Goal: Contribute content: Add original content to the website for others to see

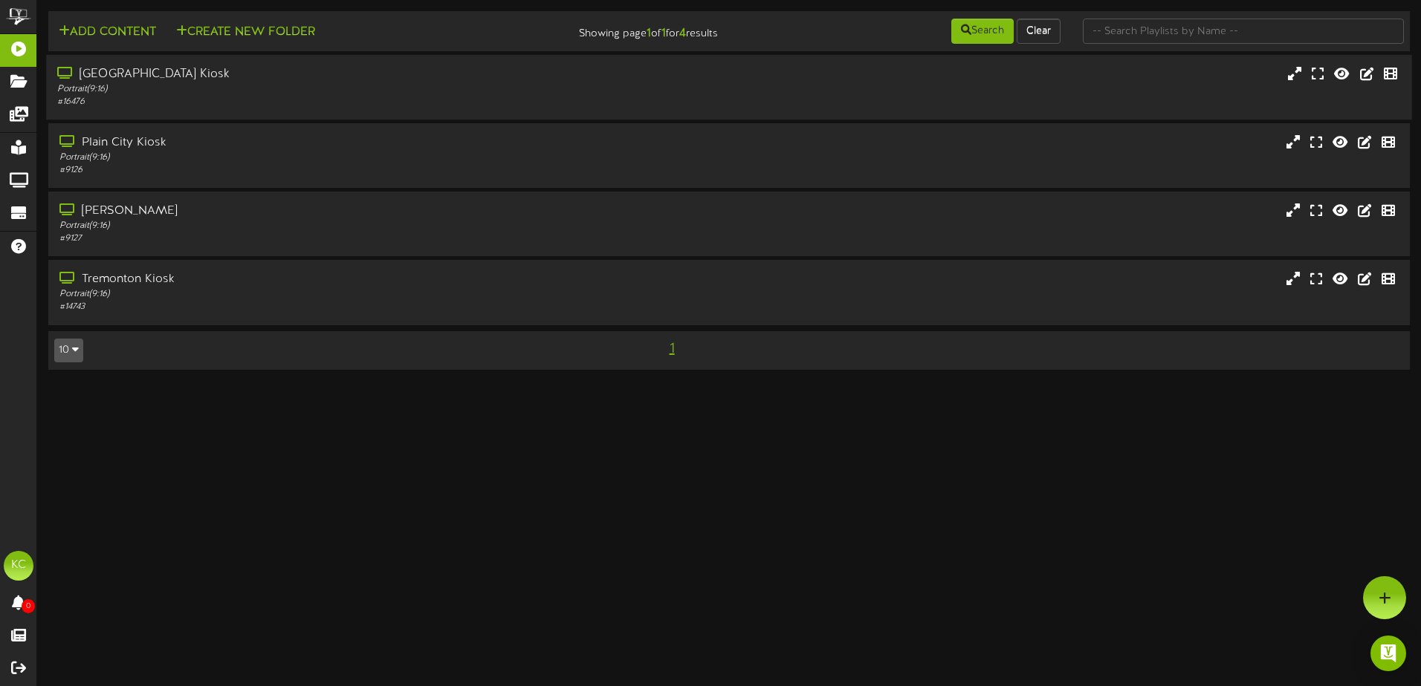
click at [209, 102] on div "# 16476" at bounding box center [330, 102] width 547 height 13
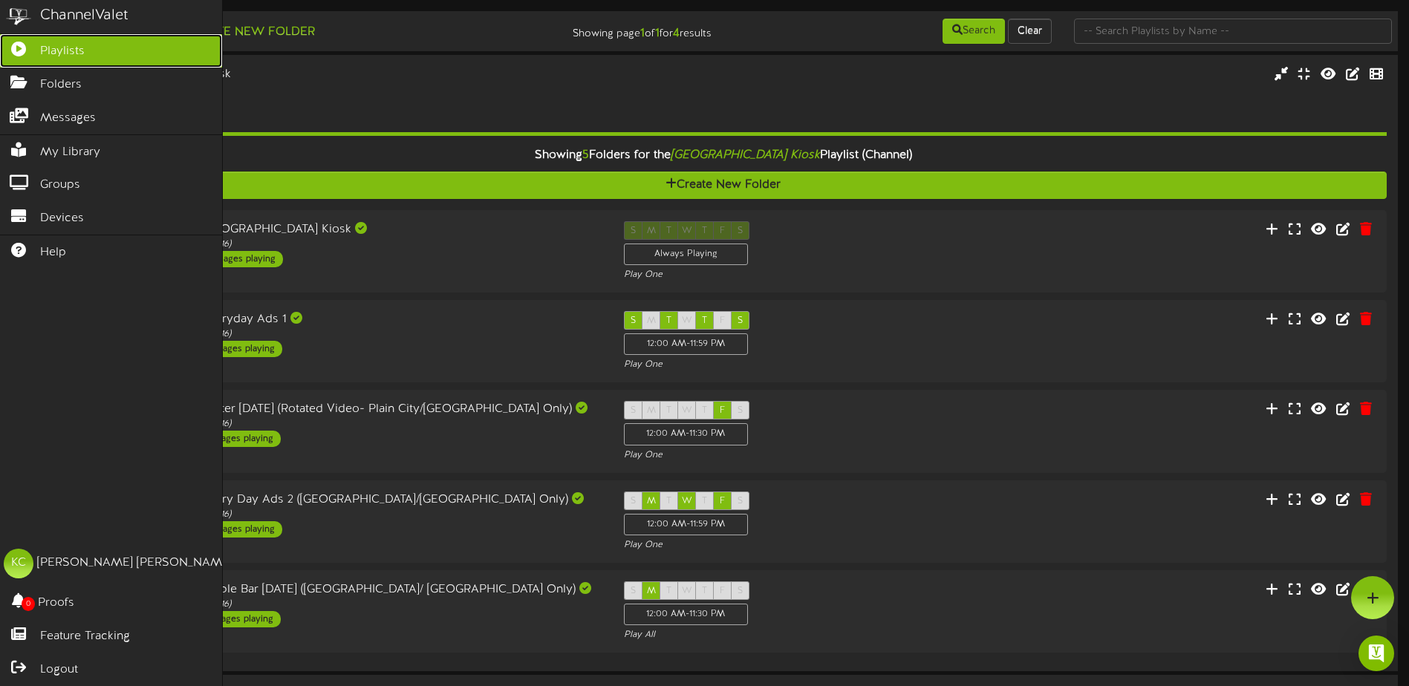
click at [94, 48] on link "Playlists" at bounding box center [111, 50] width 222 height 33
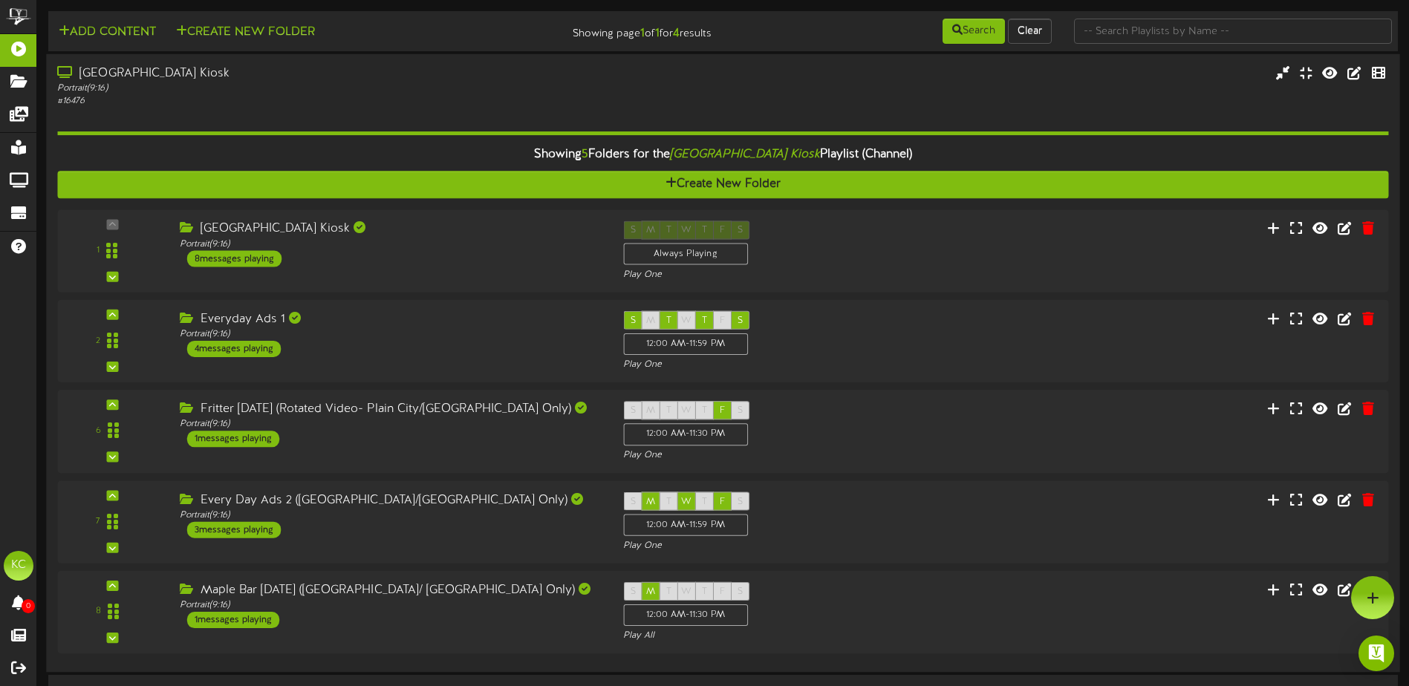
click at [615, 169] on div "Showing 5 Folders for the Brigham City Kiosk Playlist (Channel)" at bounding box center [723, 155] width 1354 height 32
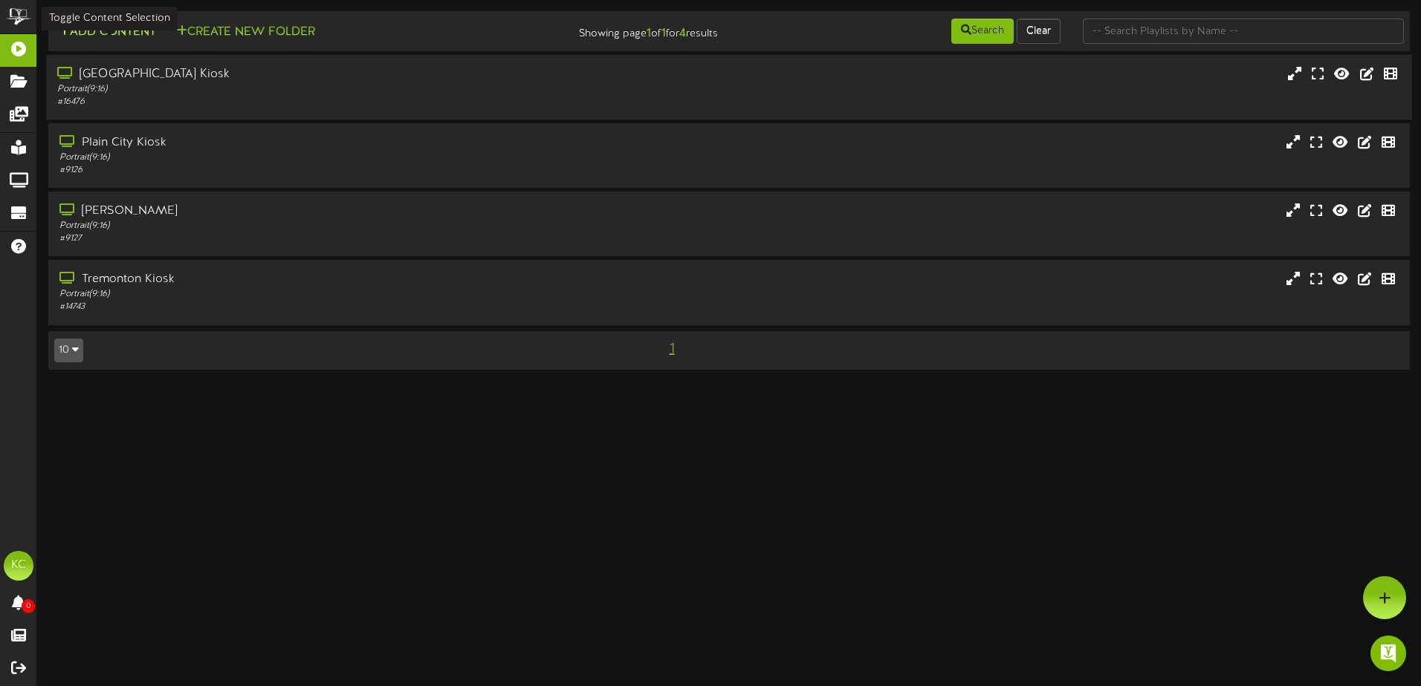
click at [138, 28] on button "Add Content" at bounding box center [107, 32] width 106 height 19
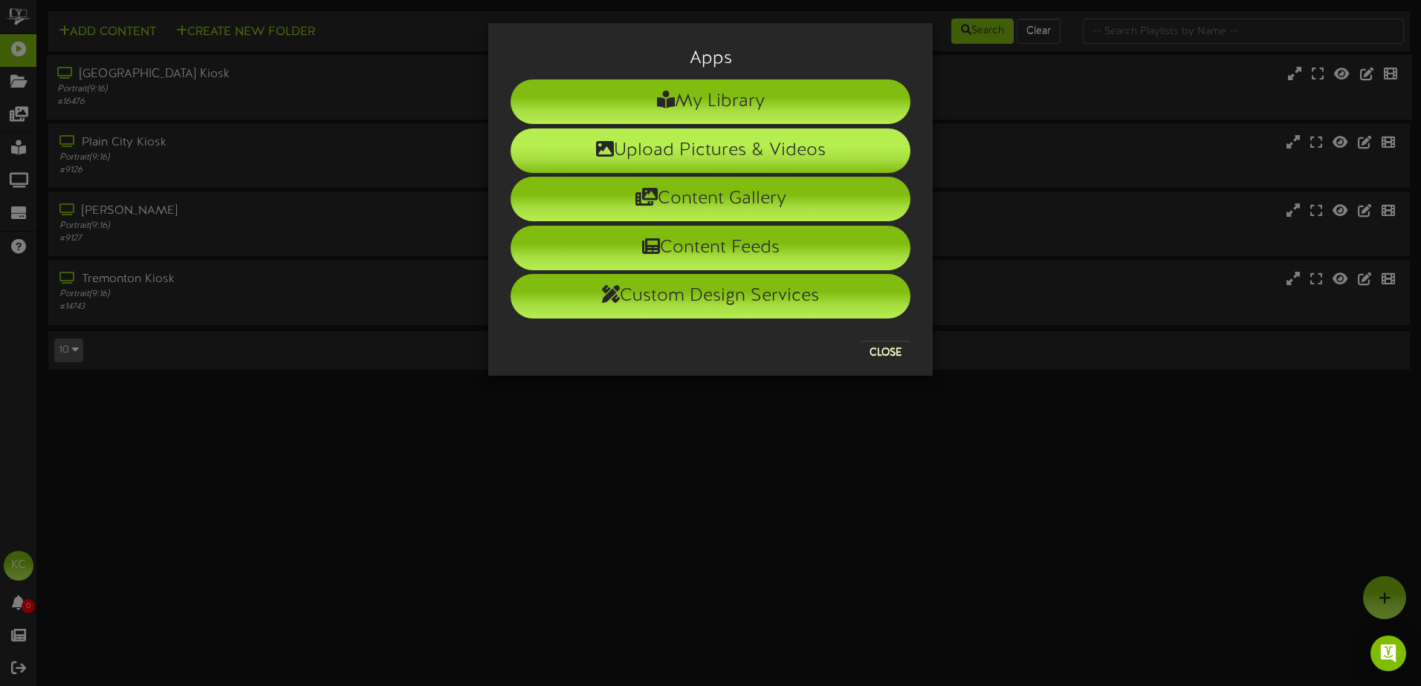
click at [693, 137] on li "Upload Pictures & Videos" at bounding box center [710, 151] width 400 height 45
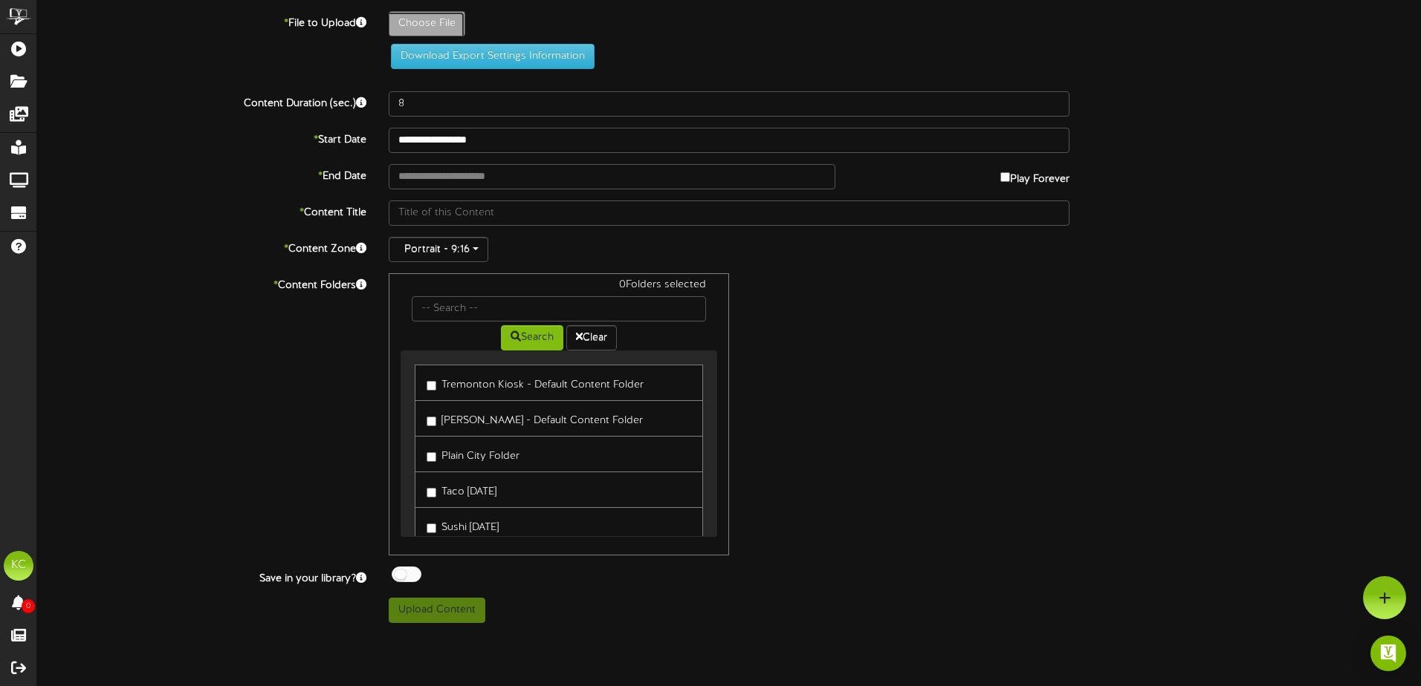
type input "**********"
type input "KentsColdFlu20251916"
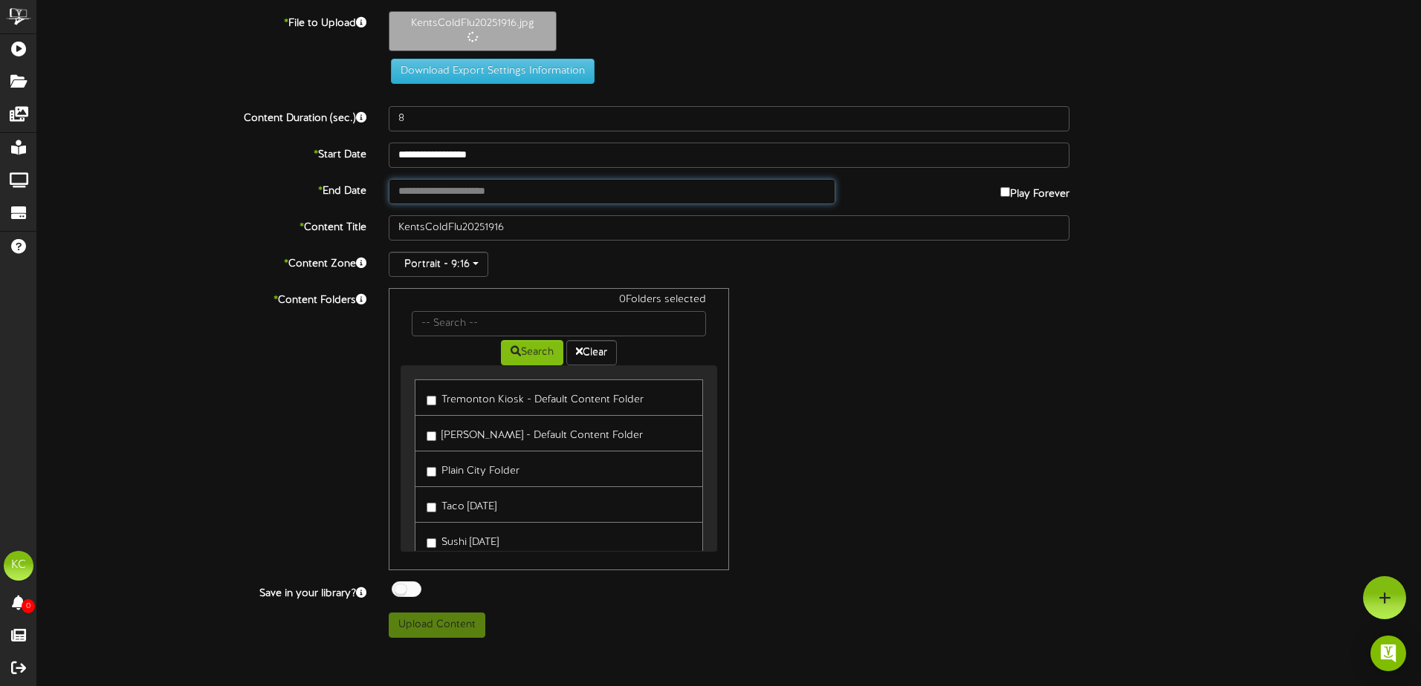
click at [551, 197] on input "text" at bounding box center [612, 191] width 447 height 25
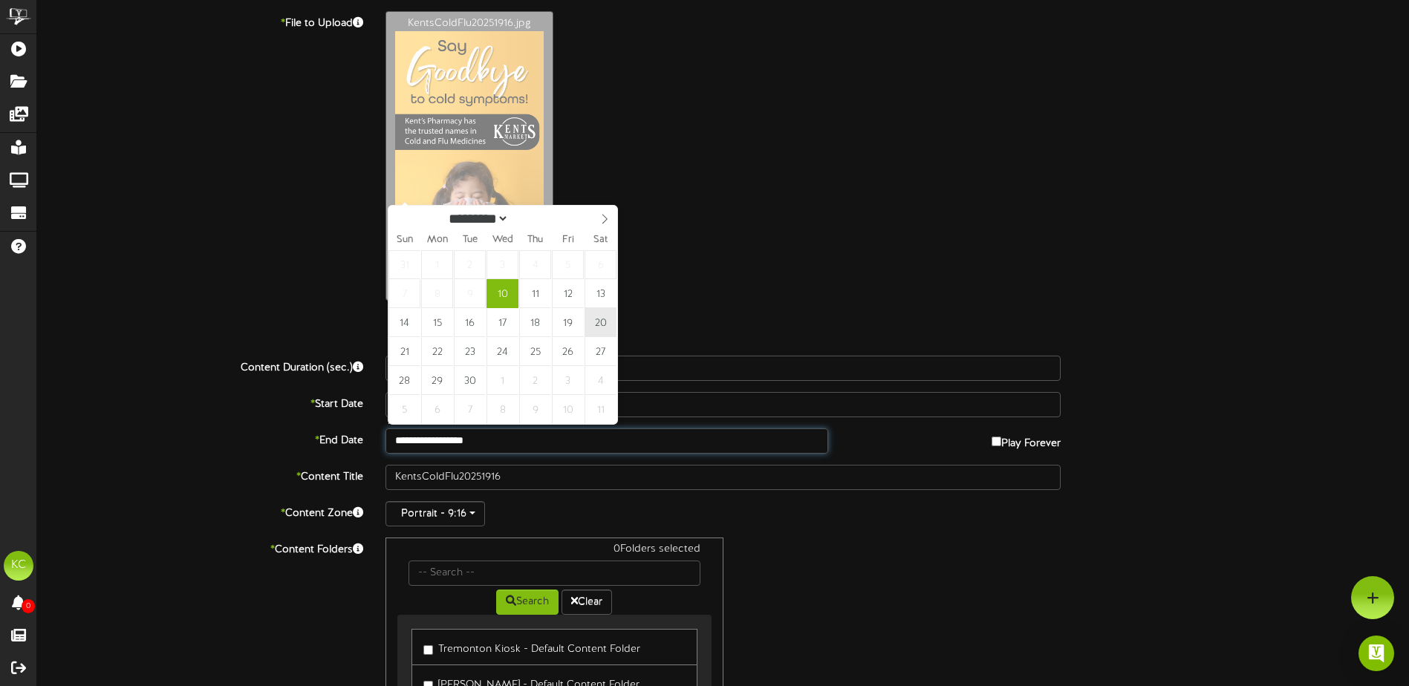
type input "**********"
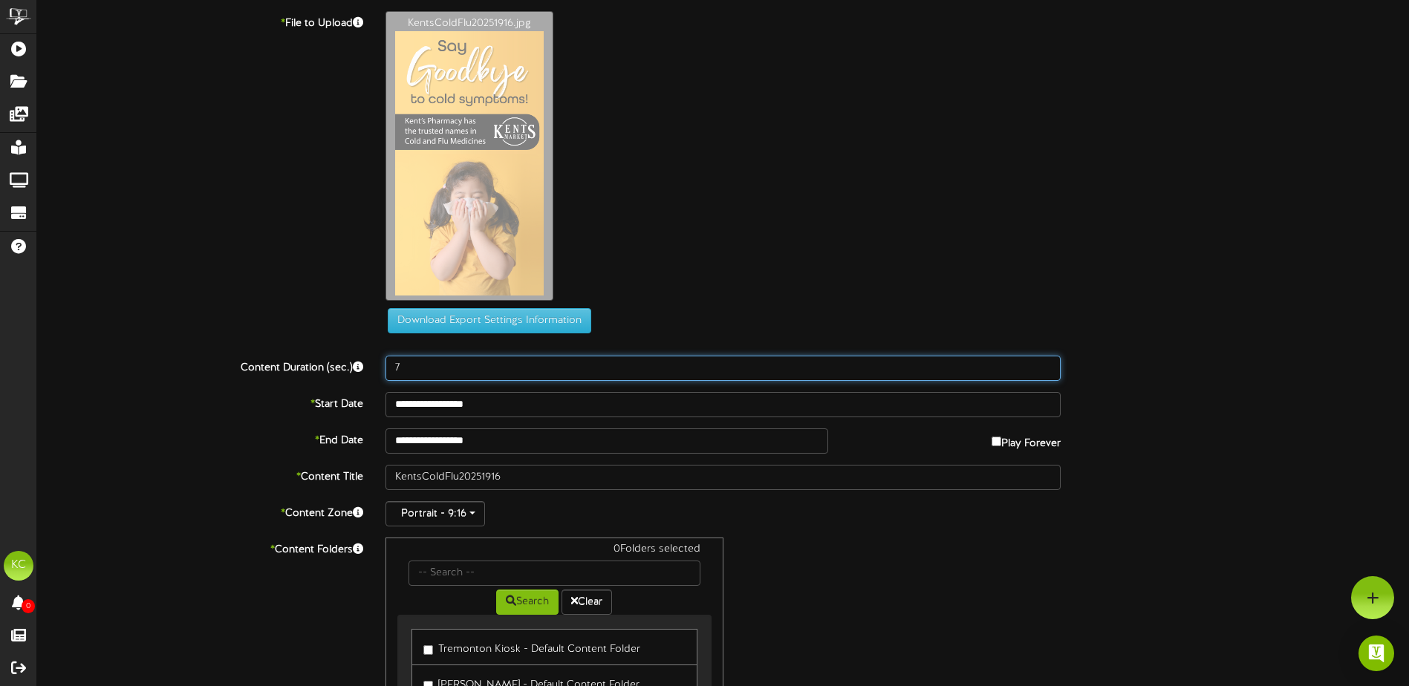
click at [1045, 371] on input "7" at bounding box center [723, 368] width 675 height 25
click at [1045, 371] on input "6" at bounding box center [723, 368] width 675 height 25
type input "5"
click at [1045, 371] on input "5" at bounding box center [723, 368] width 675 height 25
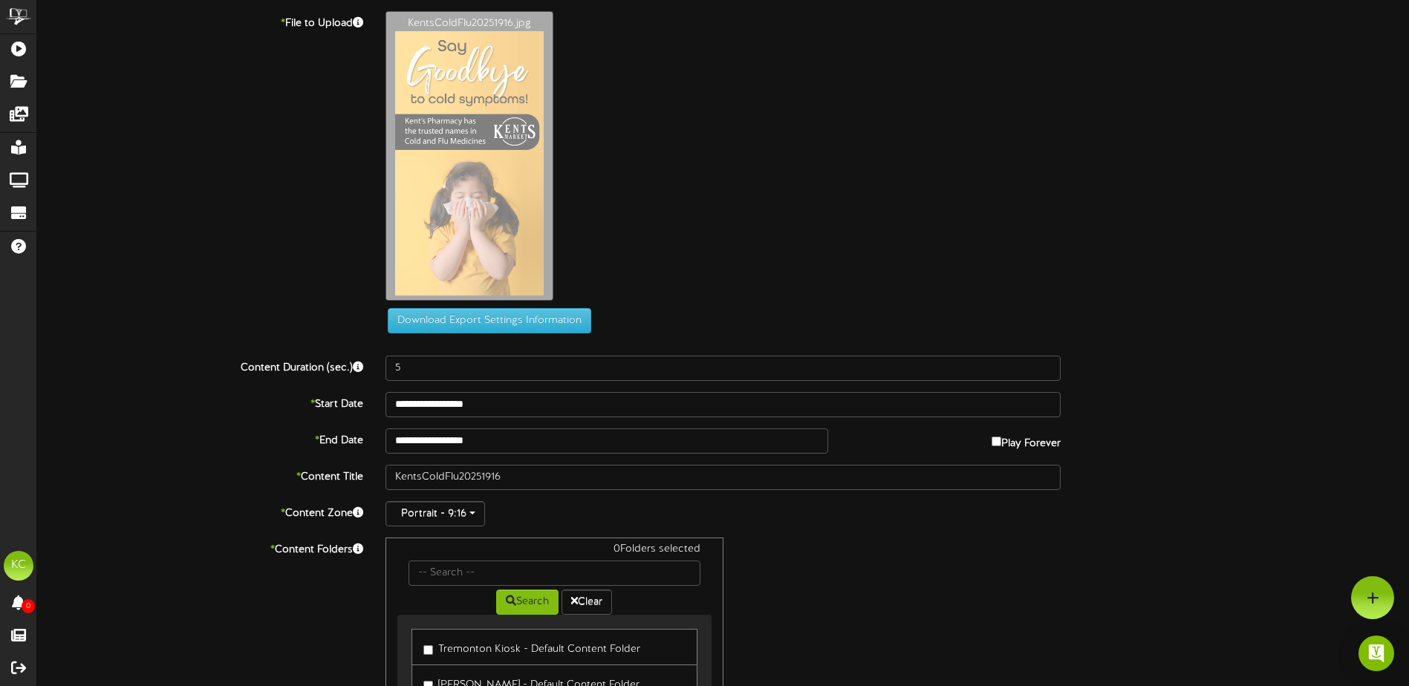
click at [1250, 334] on div "* File to Upload KentsColdFlu20251916.jpg Download Export Settings Information" at bounding box center [723, 178] width 1394 height 334
click at [1219, 362] on div "Content Duration (sec.) 5" at bounding box center [723, 368] width 1394 height 25
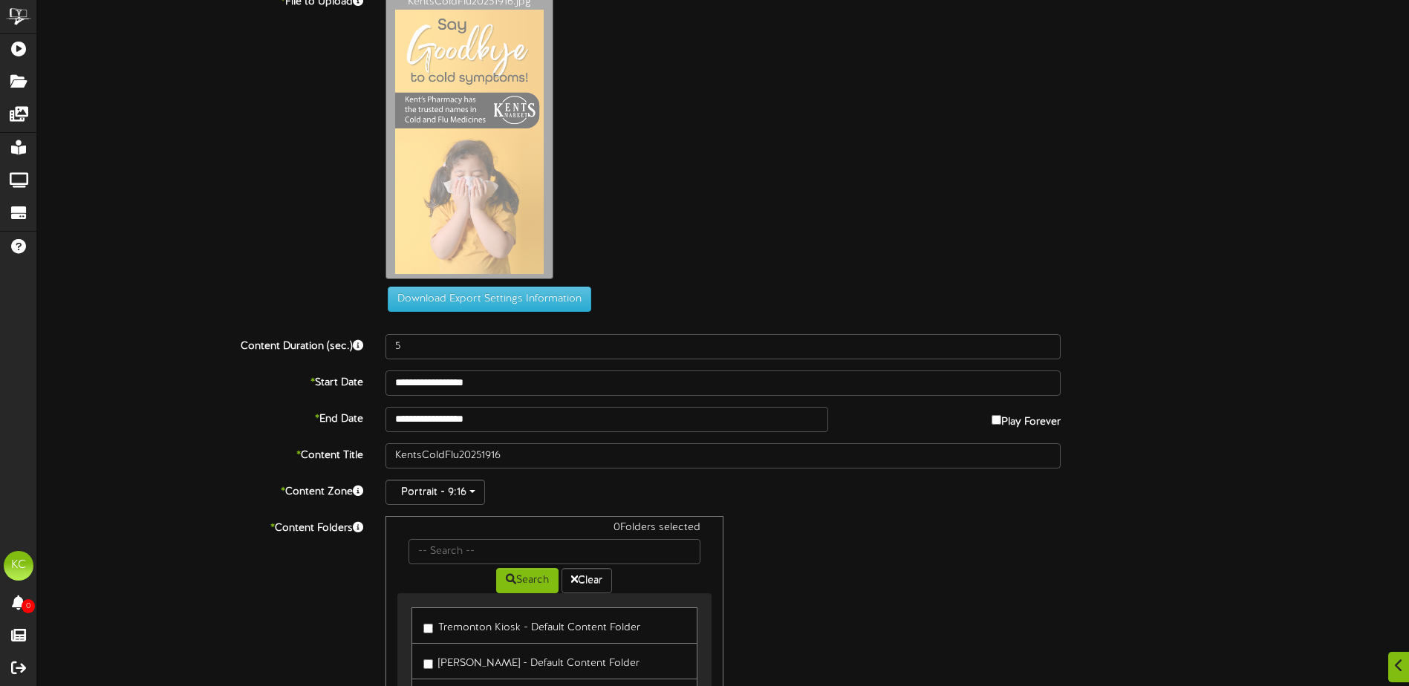
scroll to position [212, 0]
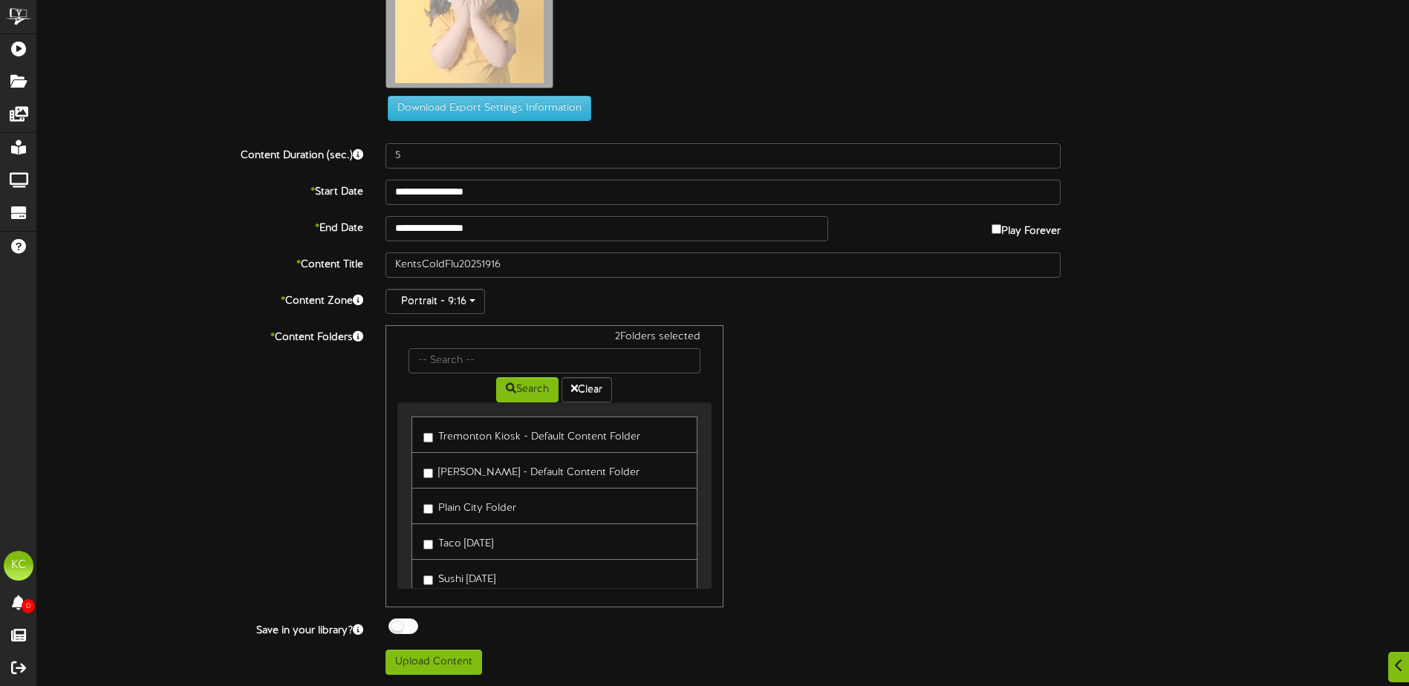
click at [426, 503] on label "Plain City Folder" at bounding box center [469, 506] width 93 height 20
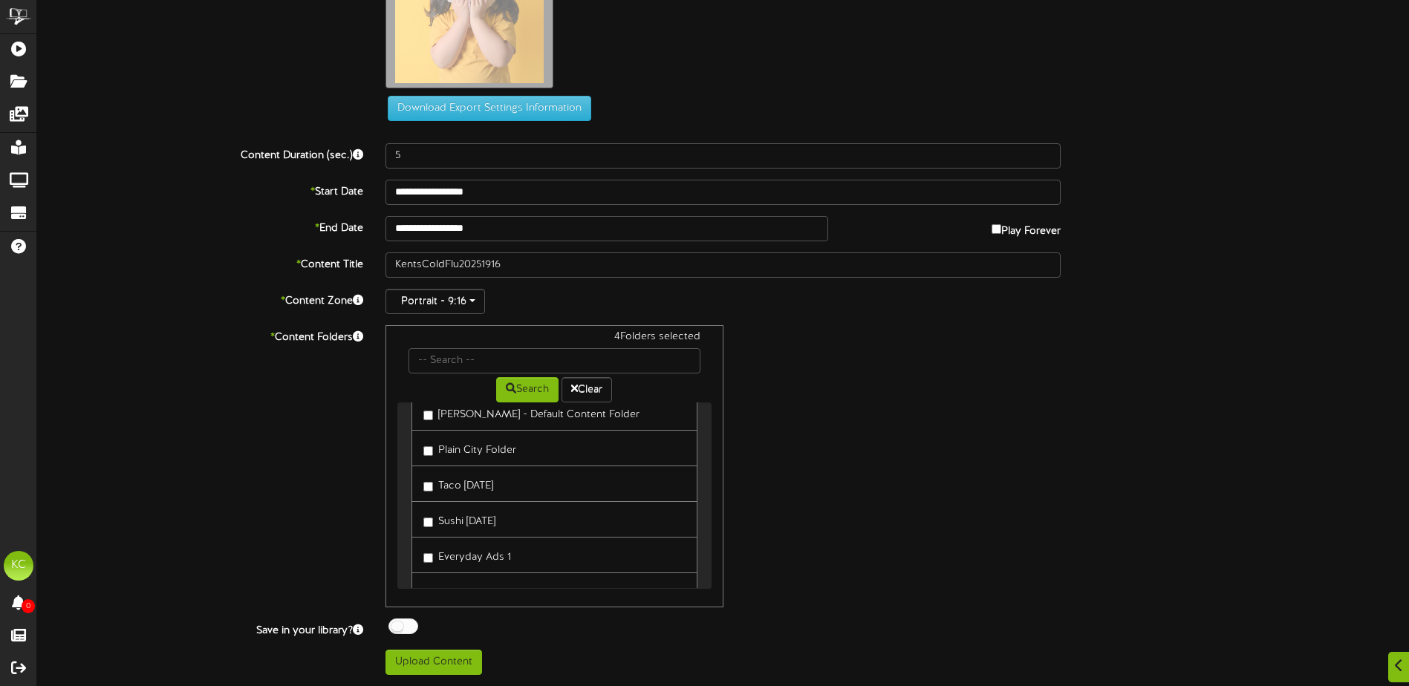
scroll to position [0, 0]
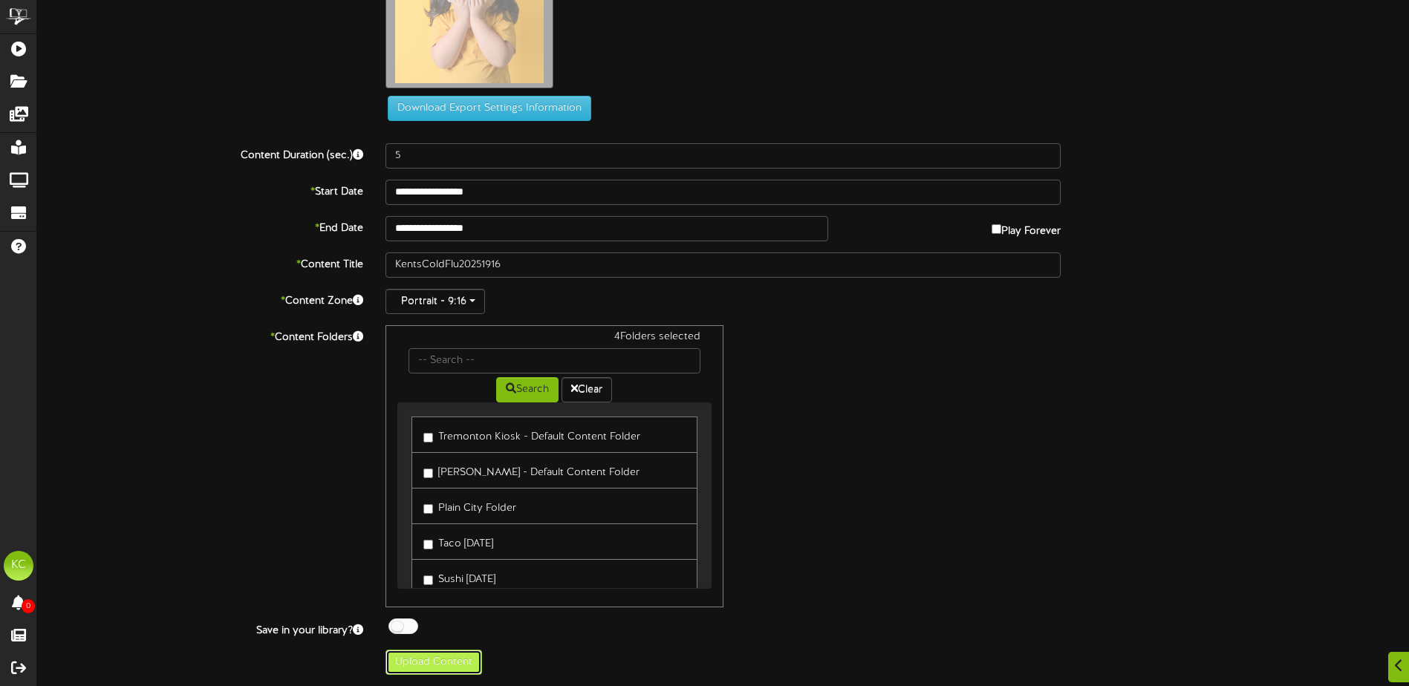
click at [449, 658] on button "Upload Content" at bounding box center [434, 662] width 97 height 25
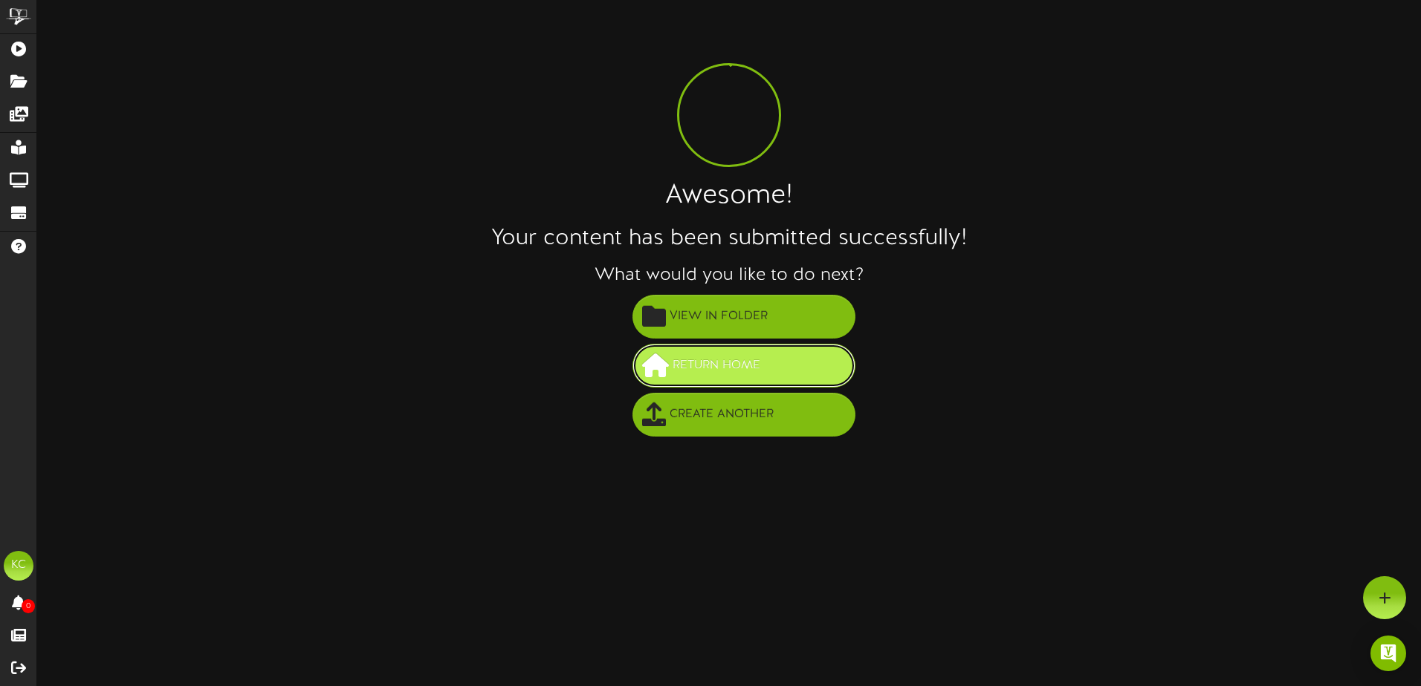
click at [717, 377] on span "Return Home" at bounding box center [716, 366] width 95 height 25
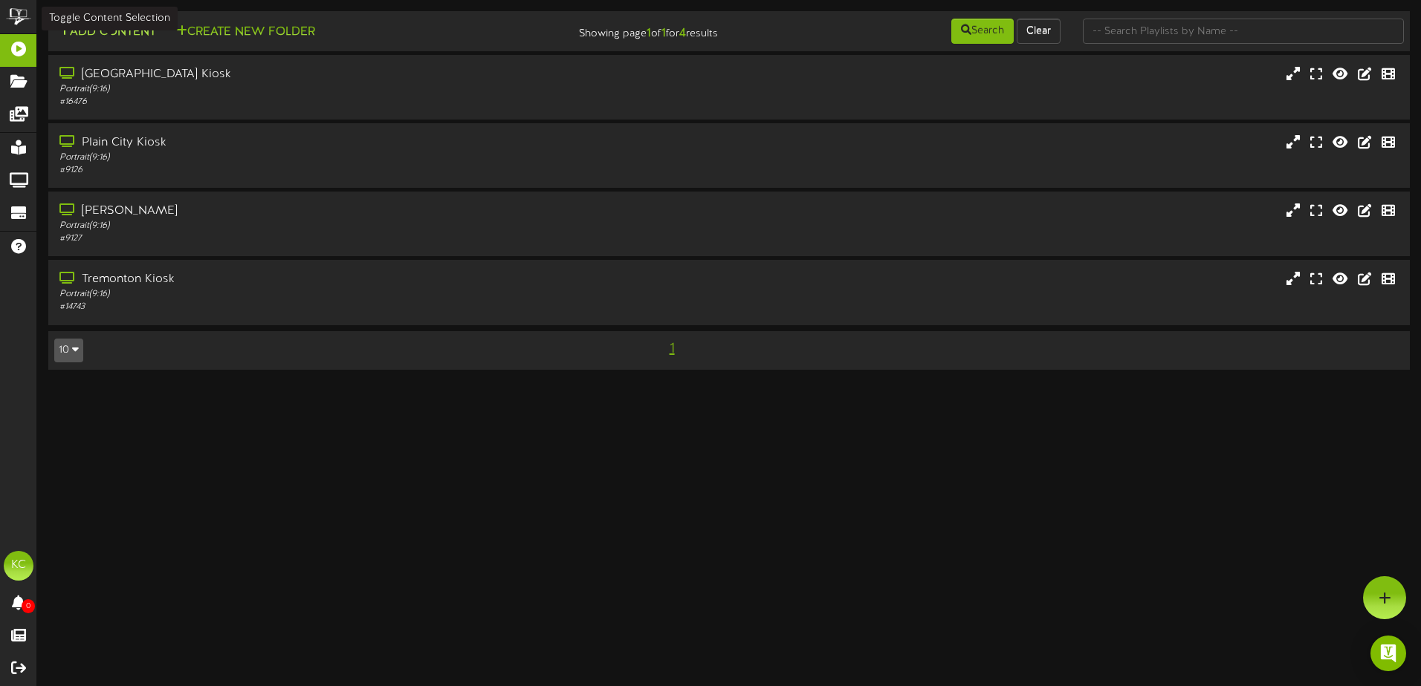
click at [108, 36] on button "Add Content" at bounding box center [107, 32] width 106 height 19
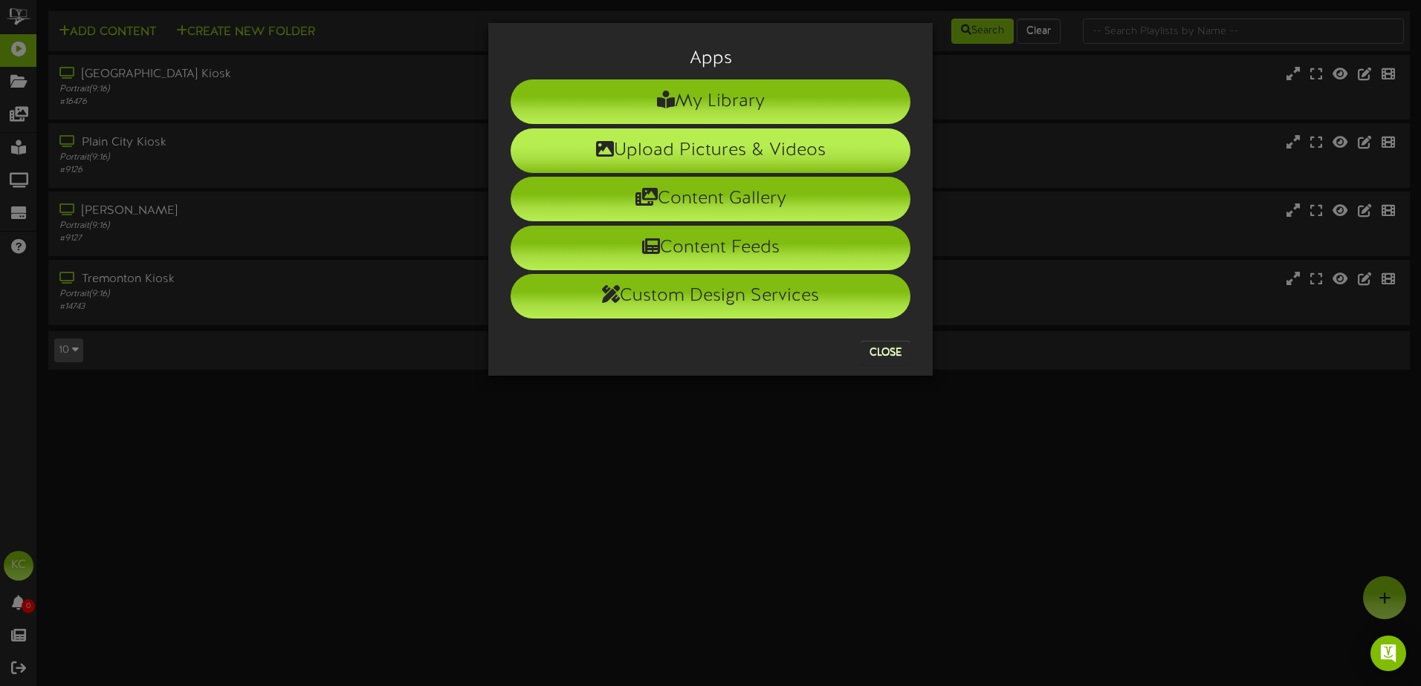
click at [670, 152] on li "Upload Pictures & Videos" at bounding box center [710, 151] width 400 height 45
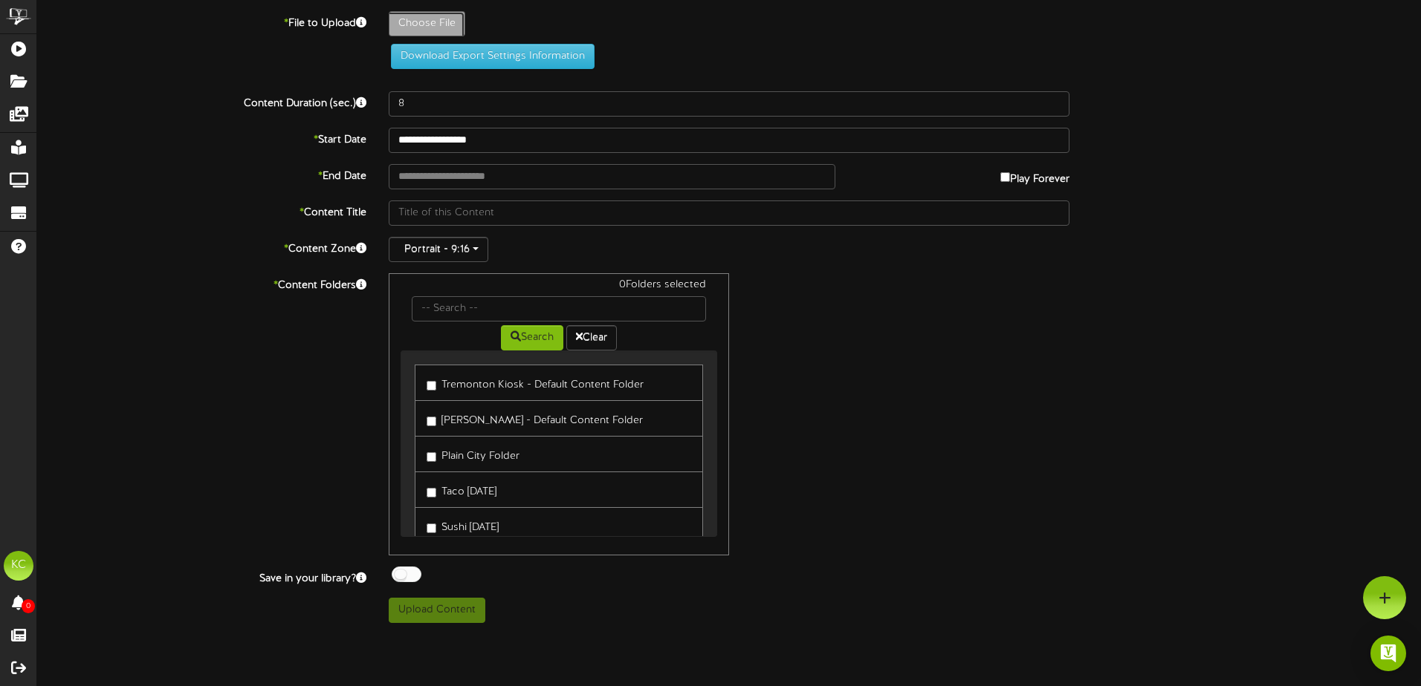
type input "**********"
type input "KentsColdFlu20252916"
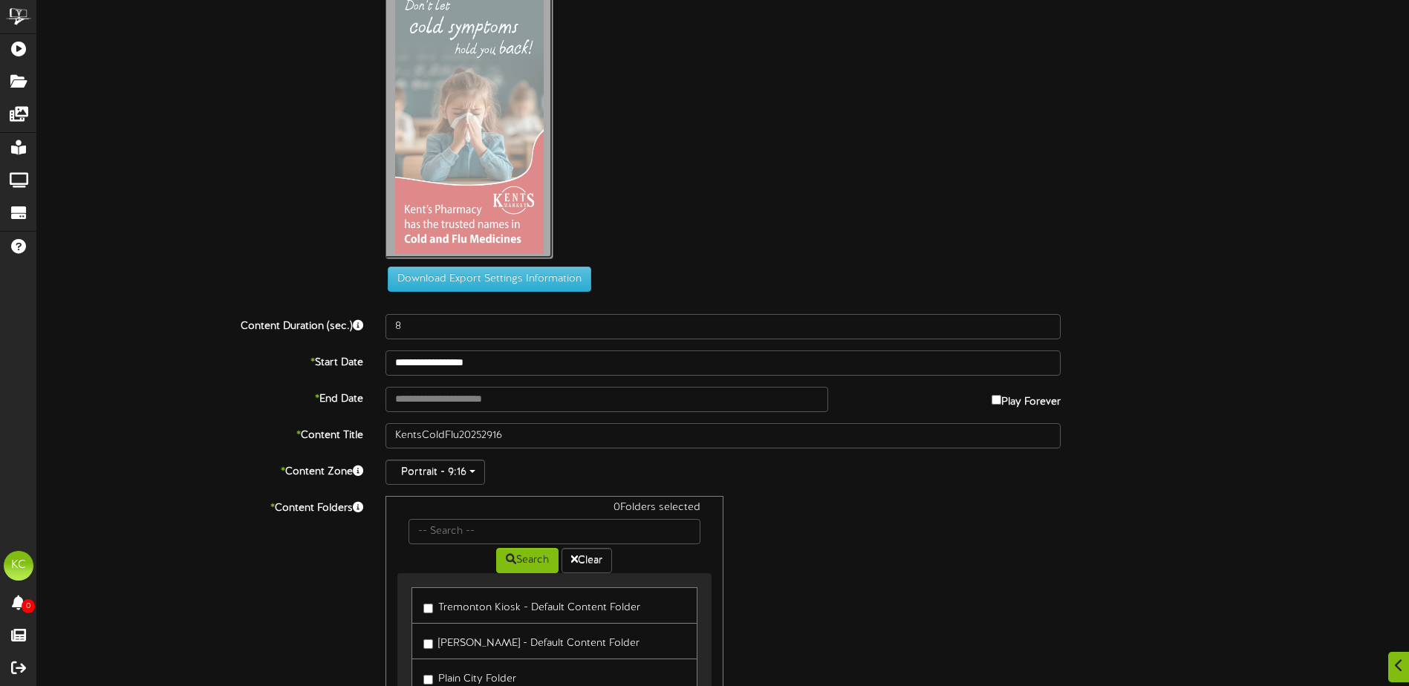
scroll to position [74, 0]
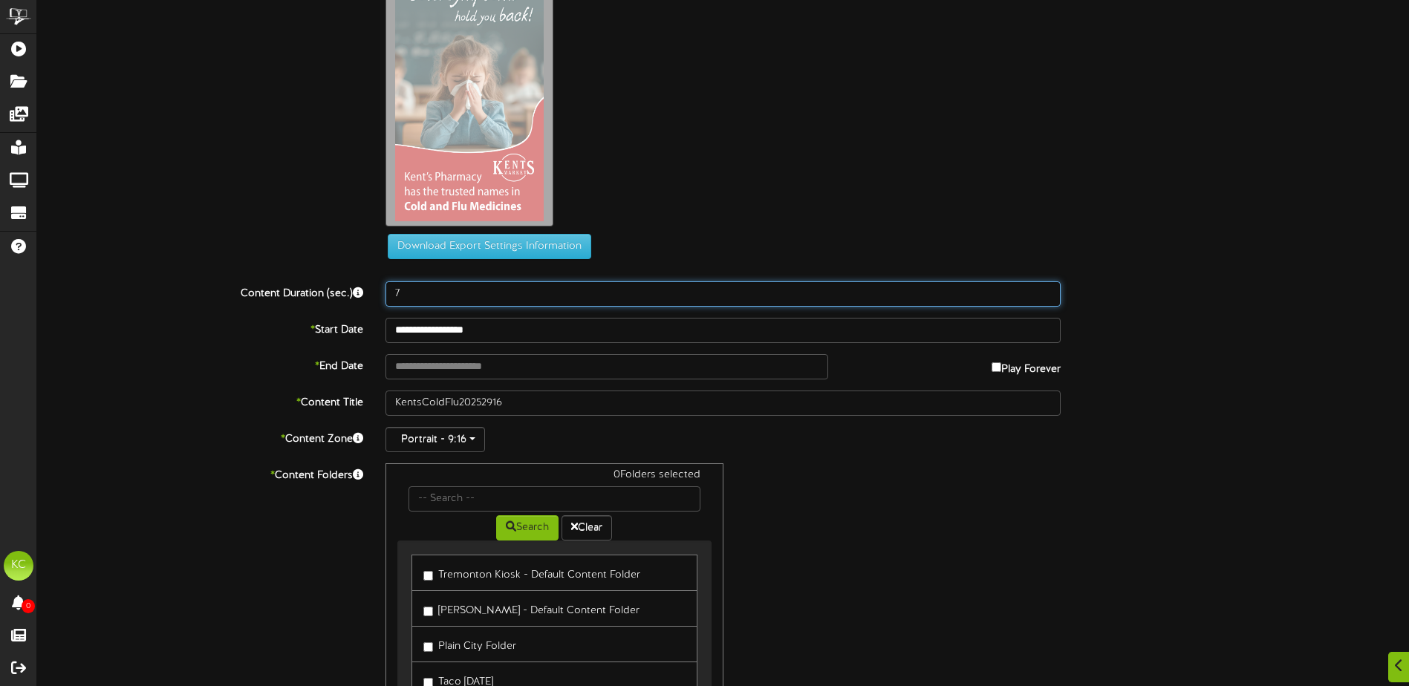
click at [1043, 296] on input "7" at bounding box center [723, 294] width 675 height 25
click at [1043, 296] on input "6" at bounding box center [723, 294] width 675 height 25
type input "5"
click at [1043, 296] on input "5" at bounding box center [723, 294] width 675 height 25
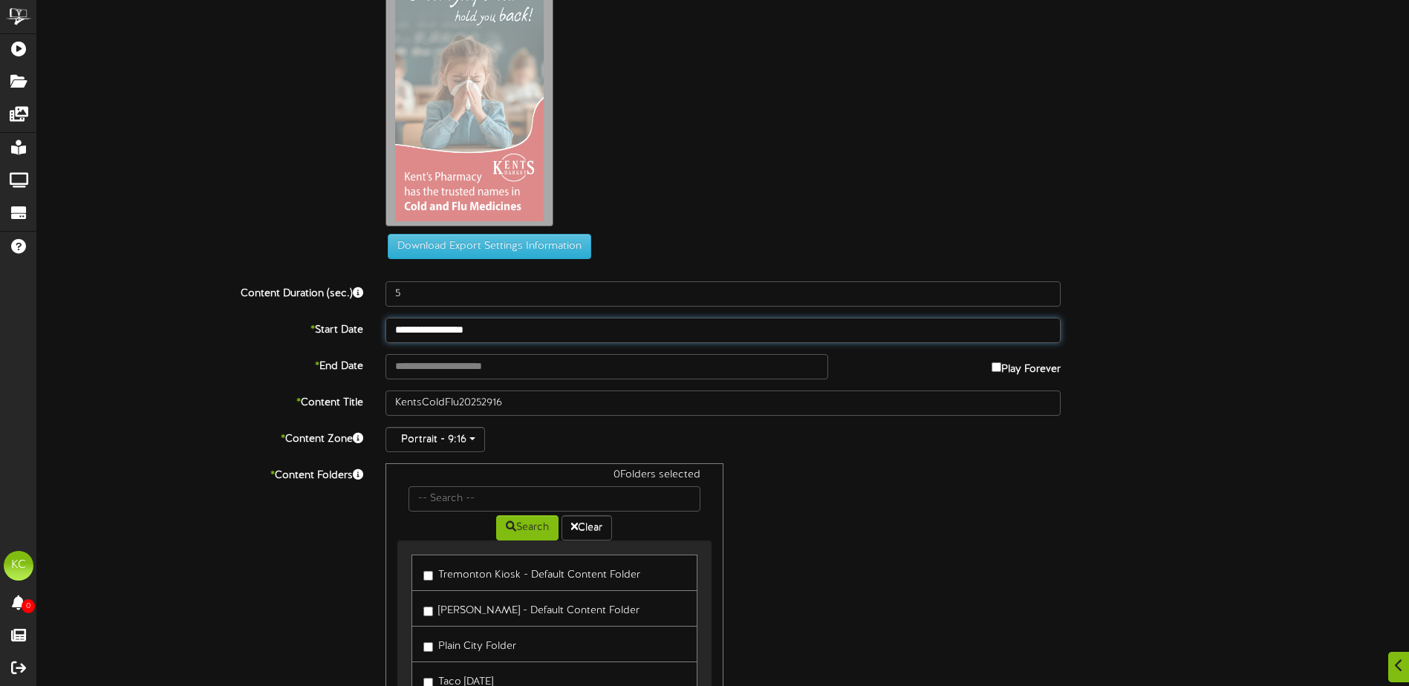
click at [623, 342] on input "**********" at bounding box center [723, 330] width 675 height 25
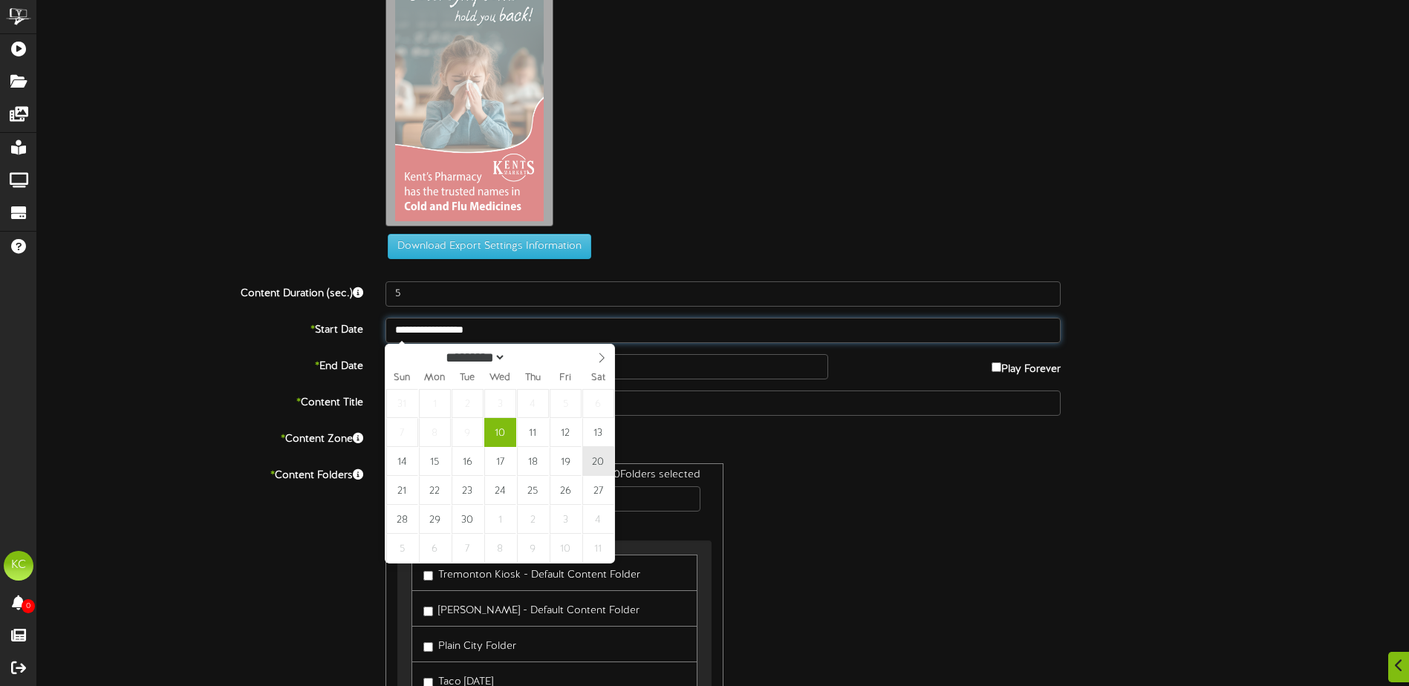
type input "**********"
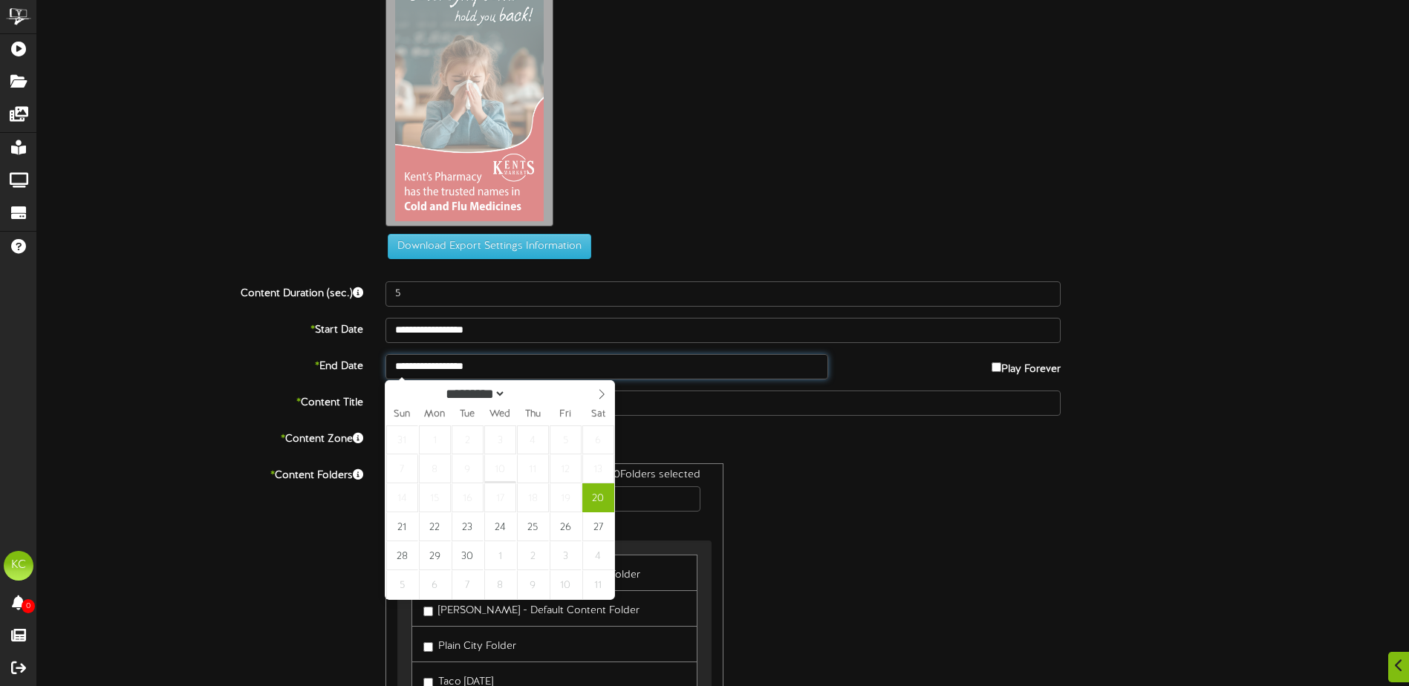
click at [622, 372] on input "**********" at bounding box center [607, 366] width 443 height 25
type input "**********"
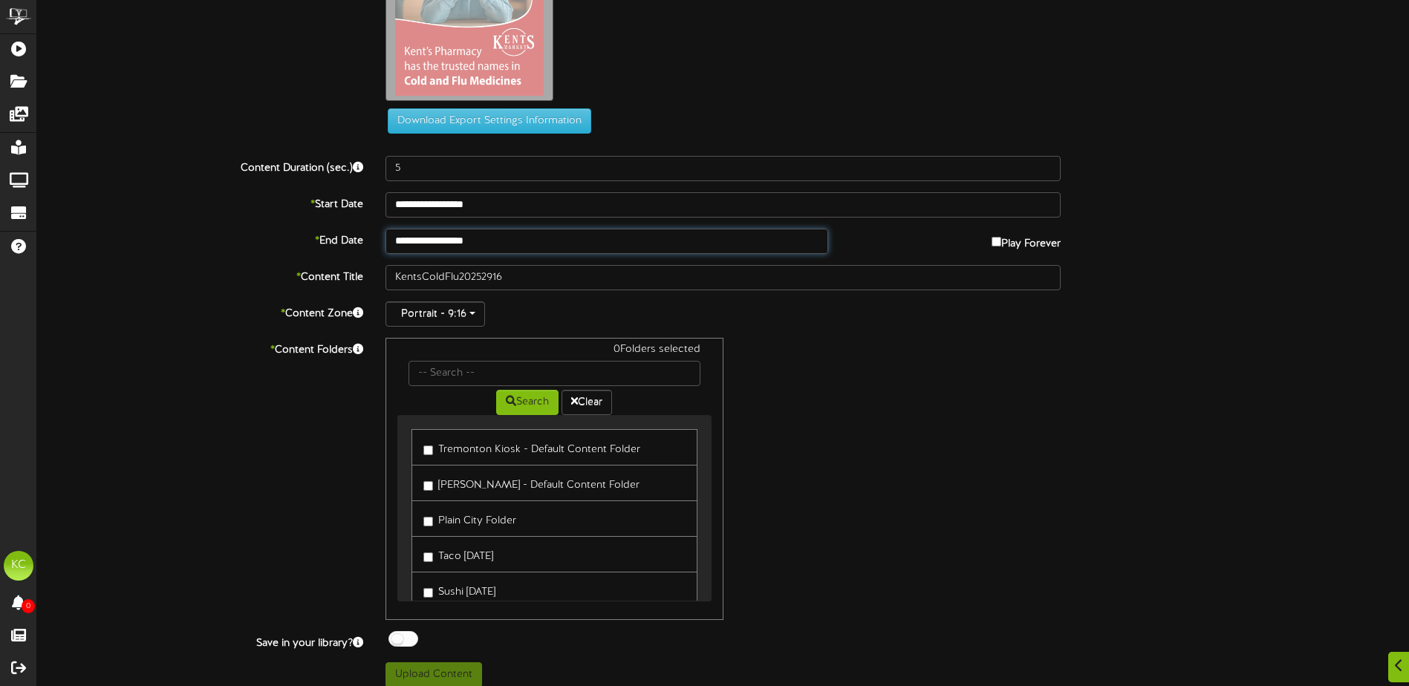
scroll to position [212, 0]
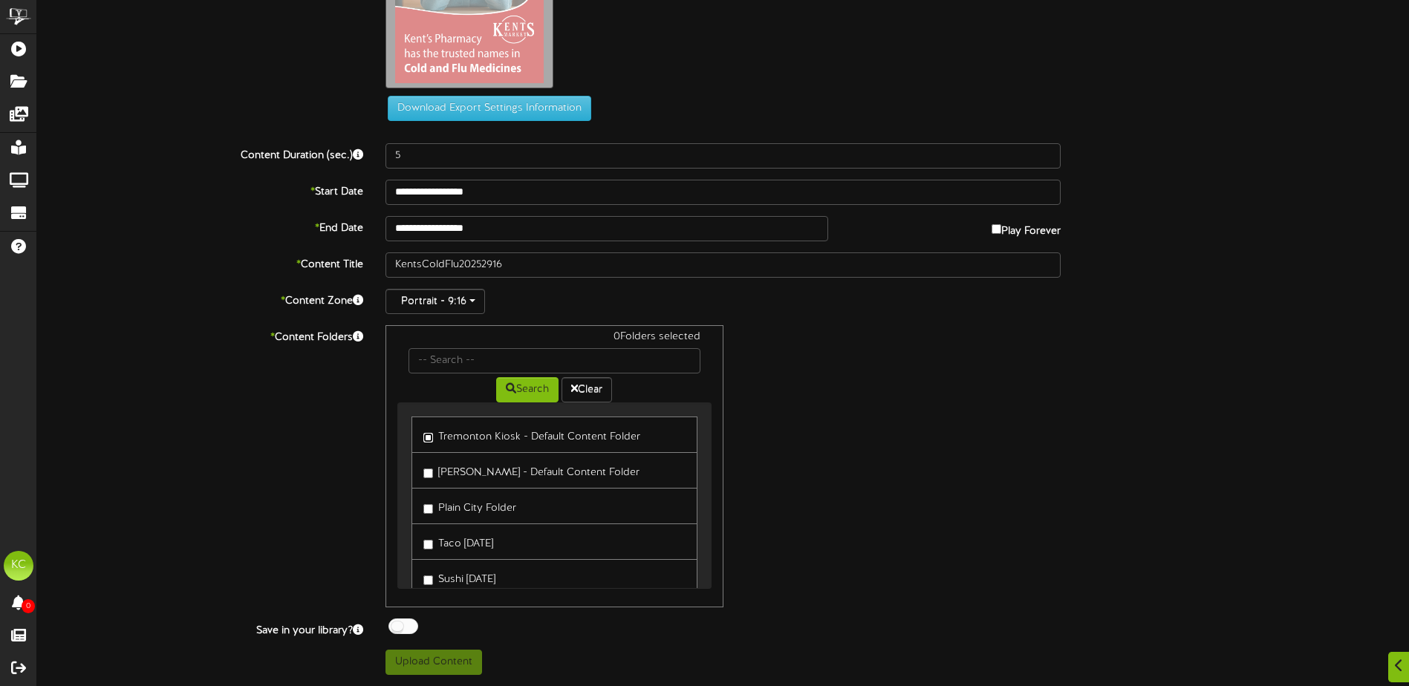
click at [421, 438] on link "Tremonton Kiosk - Default Content Folder" at bounding box center [554, 435] width 285 height 36
click at [438, 441] on label "Tremonton Kiosk - Default Content Folder" at bounding box center [531, 435] width 217 height 20
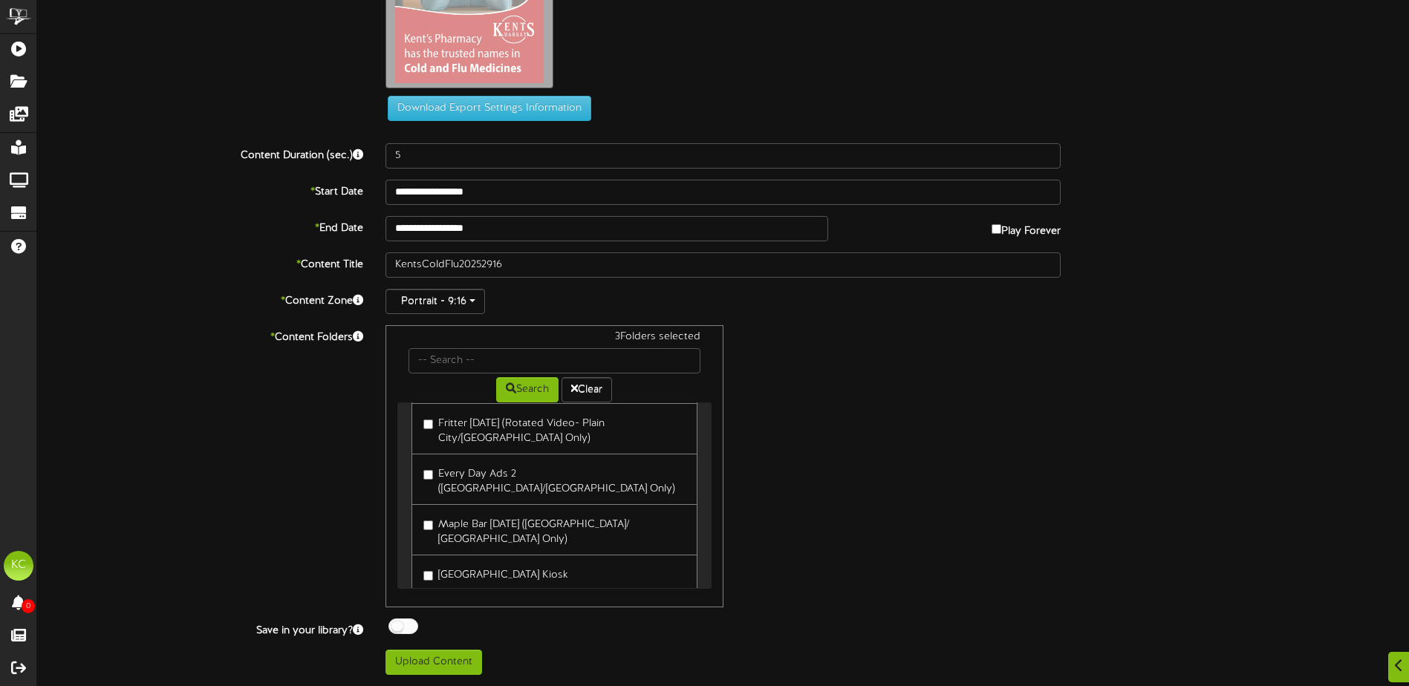
scroll to position [337, 0]
click at [459, 676] on div "ChannelValet Playlists Folders Messages My Library Groups Devices Help KC Kati …" at bounding box center [704, 237] width 1409 height 899
click at [454, 664] on button "Upload Content" at bounding box center [434, 662] width 97 height 25
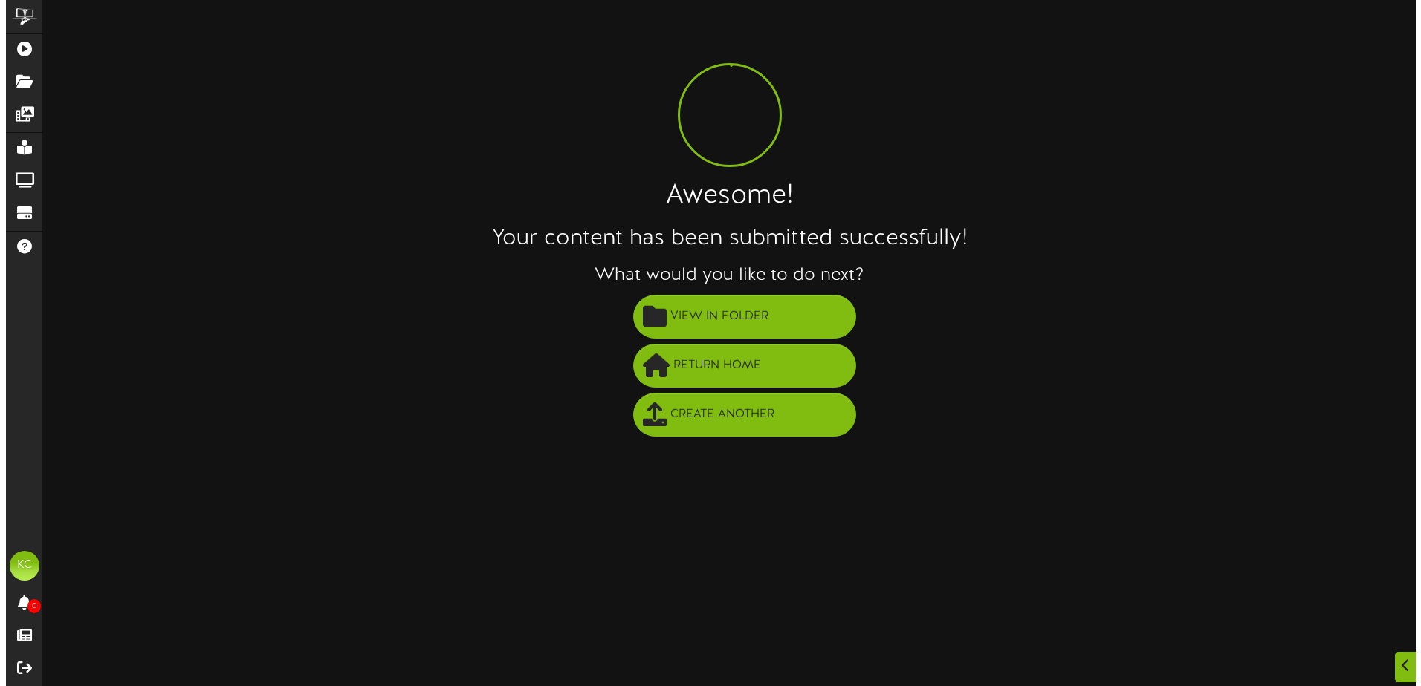
scroll to position [0, 0]
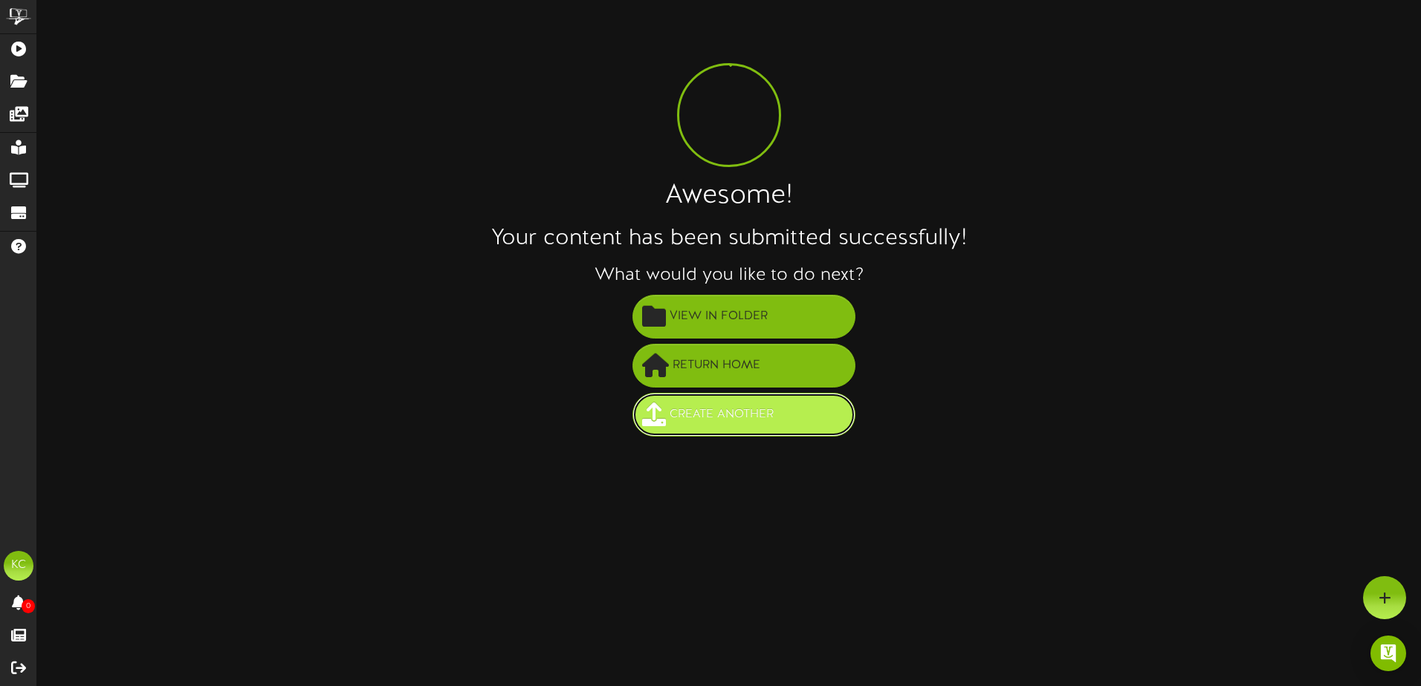
click at [736, 418] on span "Create Another" at bounding box center [721, 415] width 111 height 25
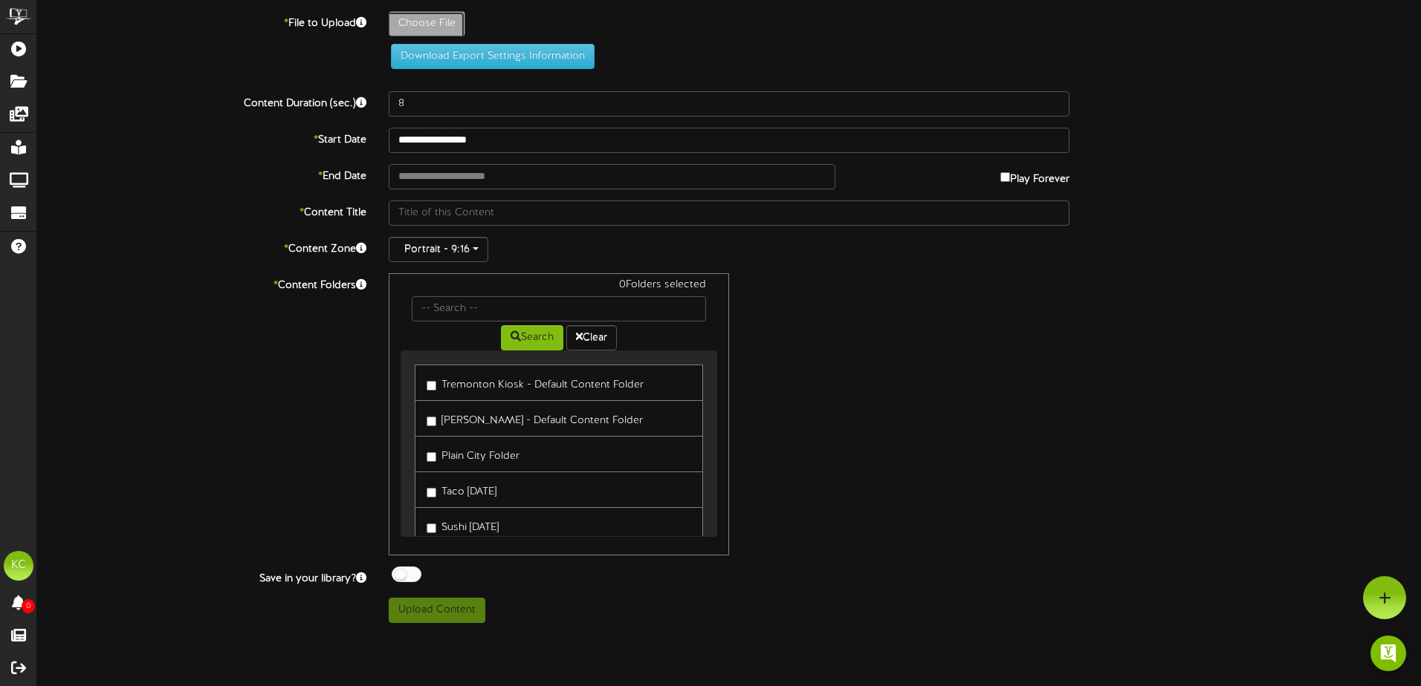
type input "**********"
type input "KentsVaccines20252916"
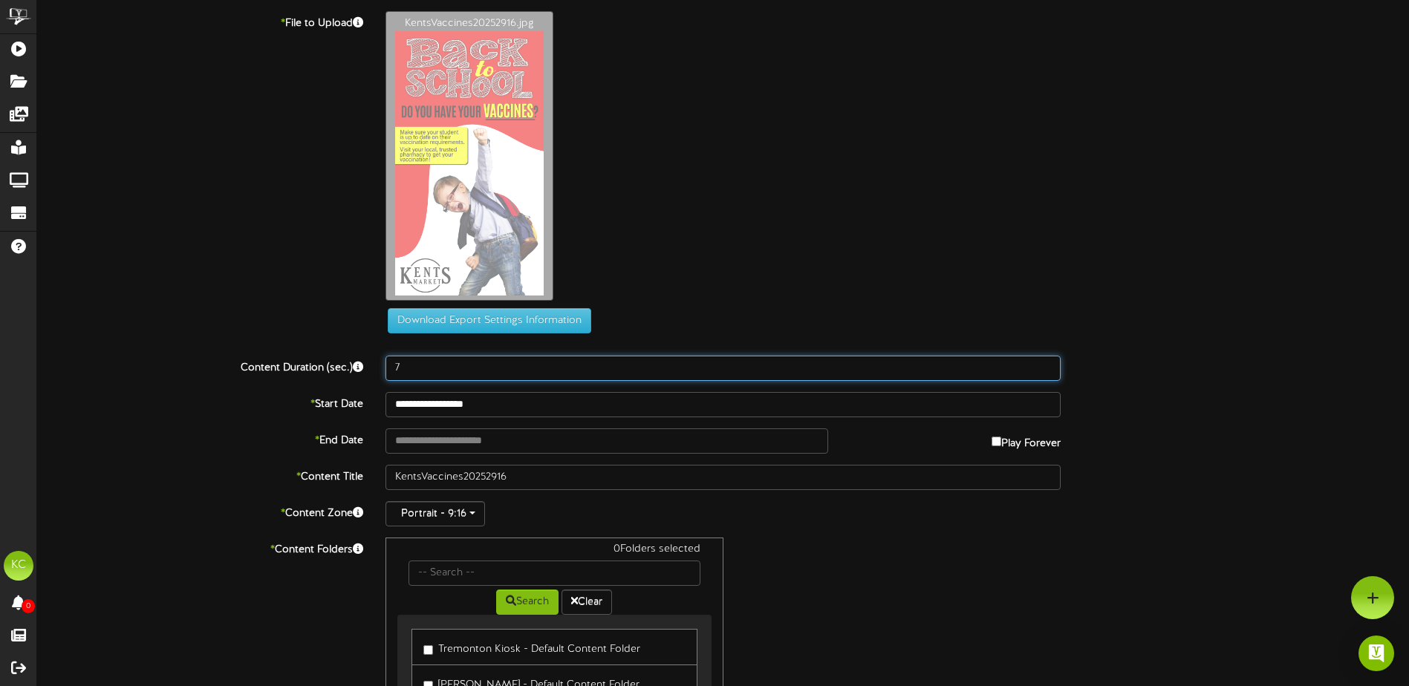
click at [1048, 371] on input "7" at bounding box center [723, 368] width 675 height 25
click at [1048, 371] on input "6" at bounding box center [723, 368] width 675 height 25
type input "5"
click at [1044, 368] on input "5" at bounding box center [723, 368] width 675 height 25
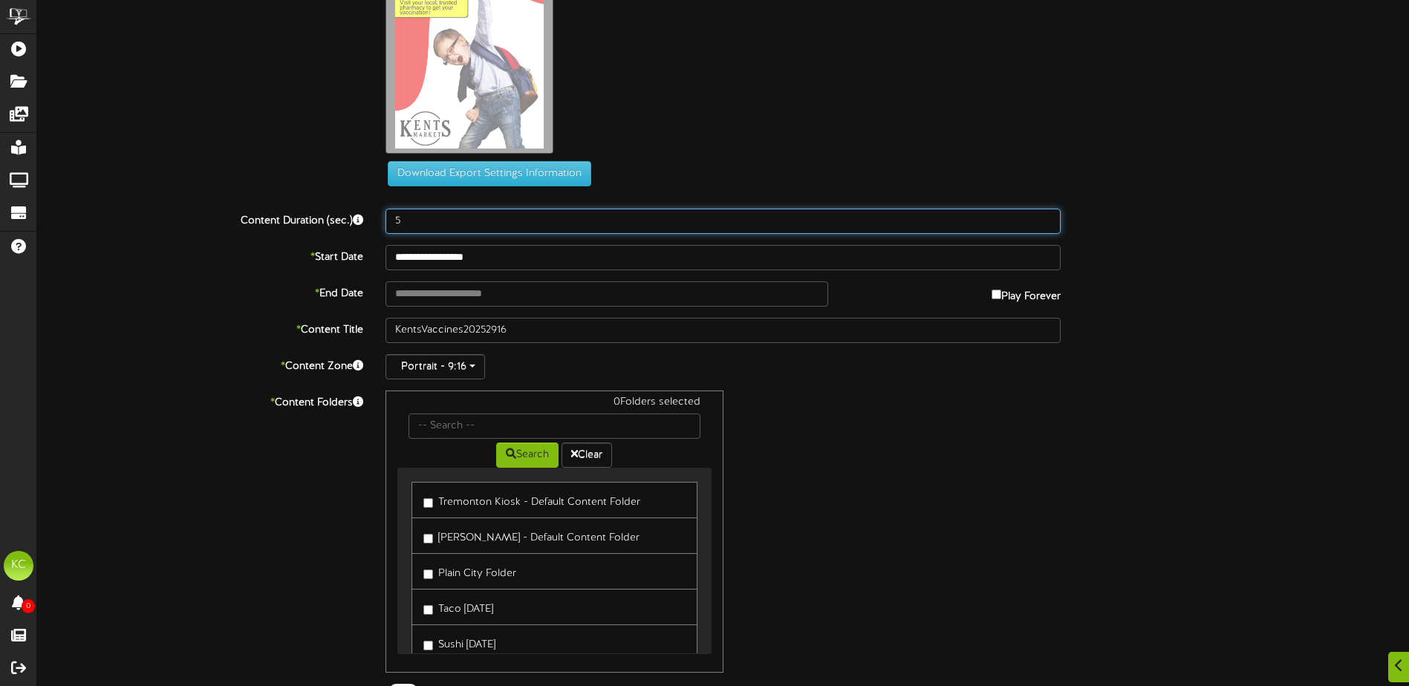
scroll to position [149, 0]
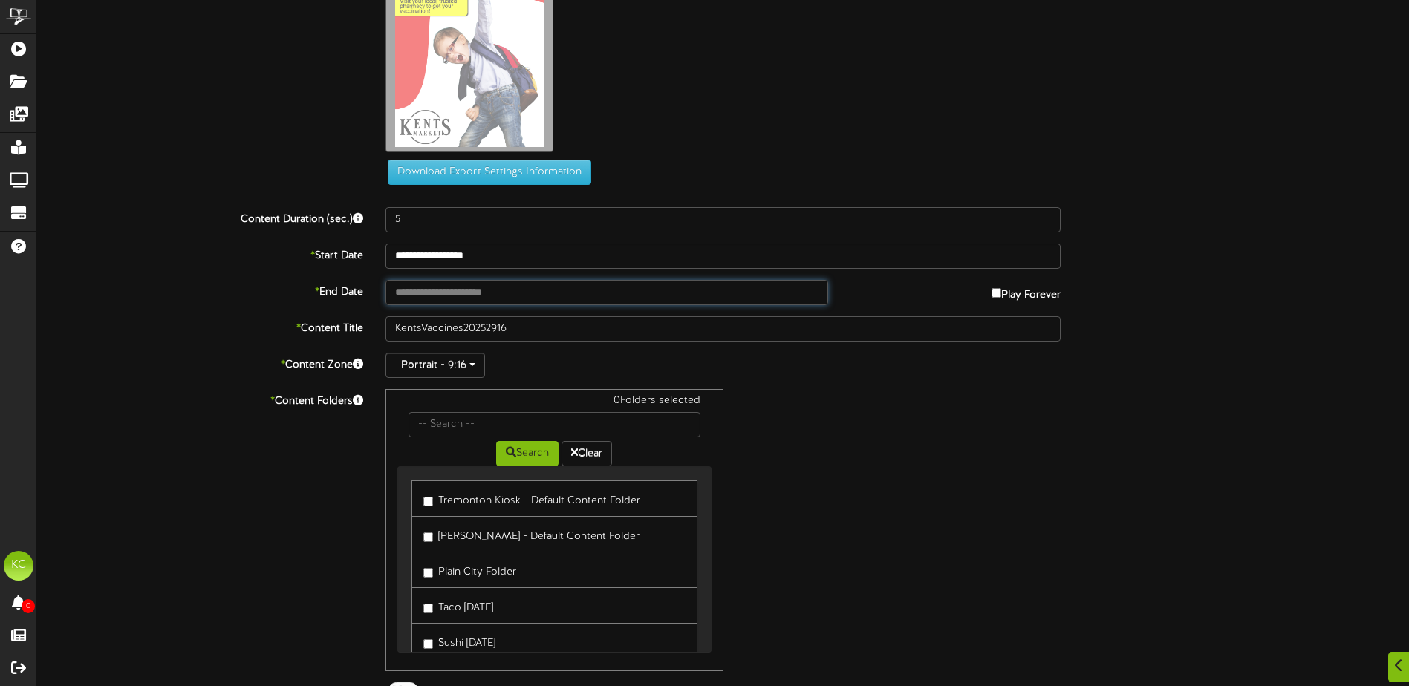
click at [675, 293] on input "text" at bounding box center [607, 292] width 443 height 25
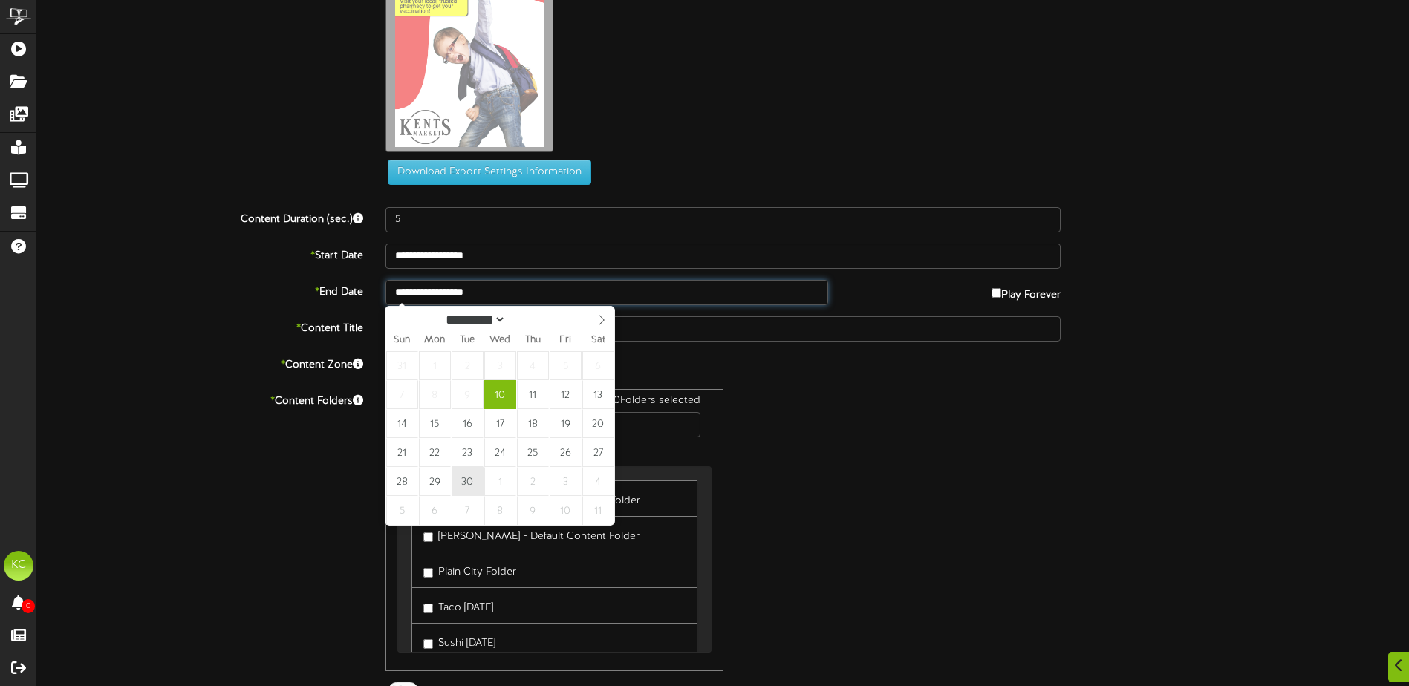
type input "**********"
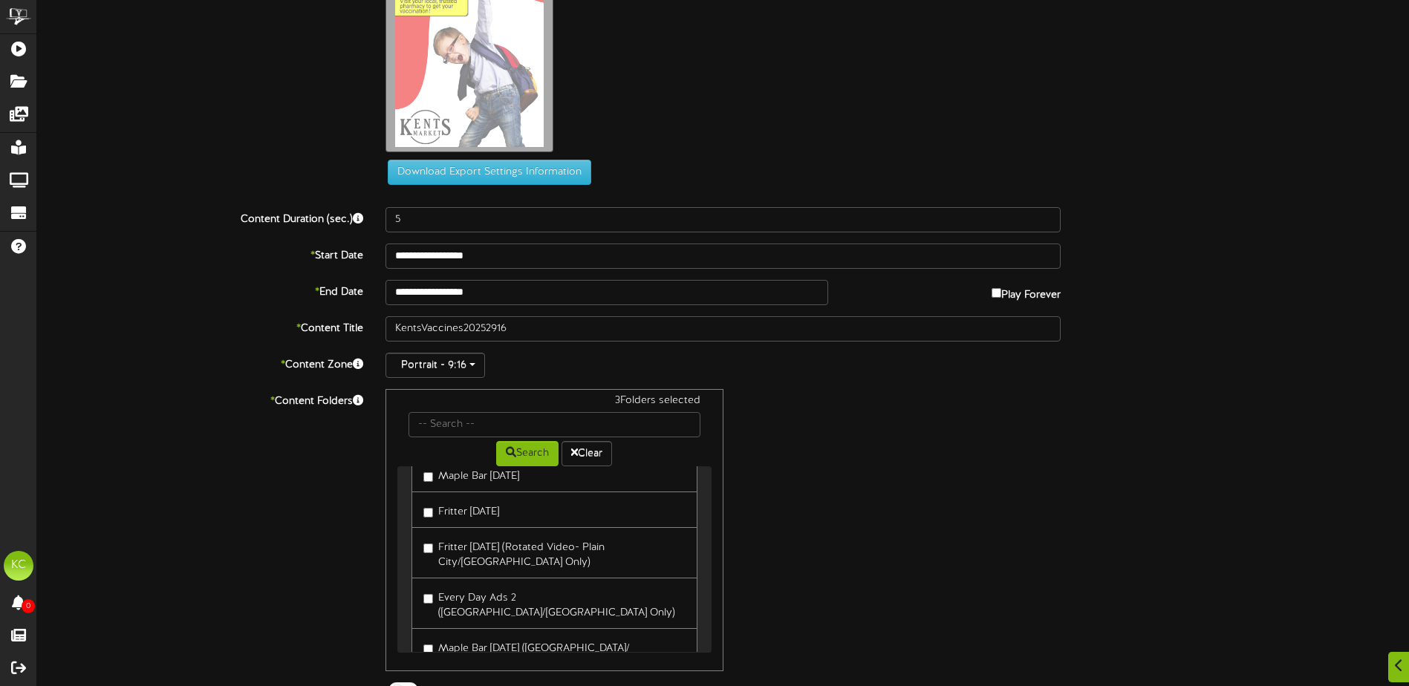
scroll to position [337, 0]
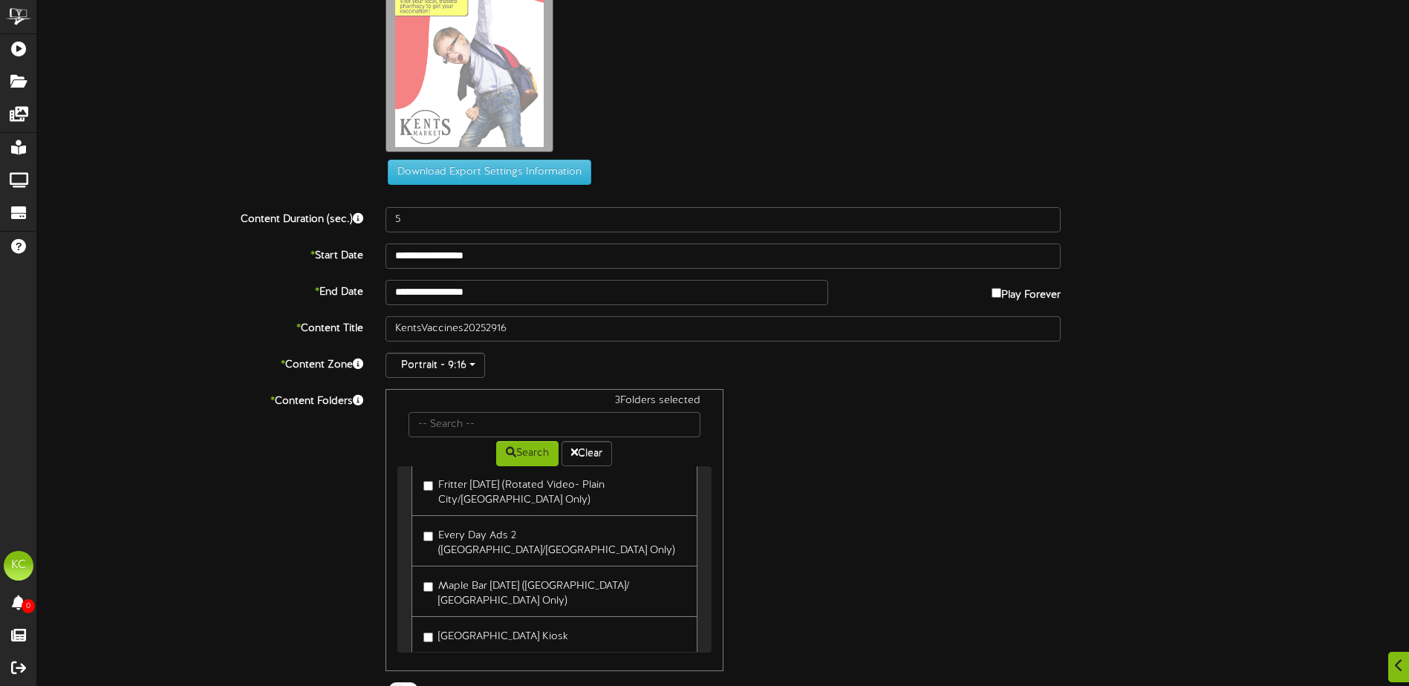
click at [434, 625] on label "[GEOGRAPHIC_DATA] Kiosk" at bounding box center [495, 635] width 145 height 20
click at [1089, 551] on div "* Content Folders 4 Folders selected Search Clear Tremonton Kiosk - Default Con…" at bounding box center [723, 530] width 1394 height 282
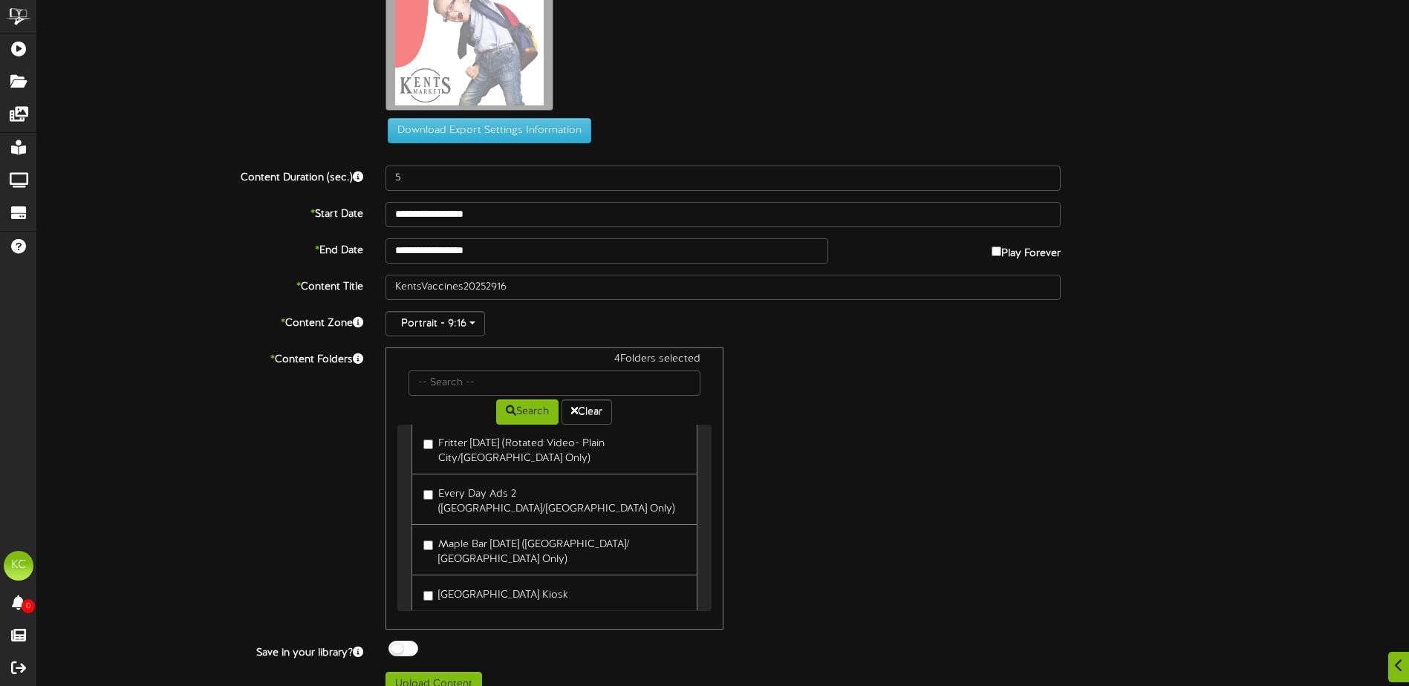
scroll to position [212, 0]
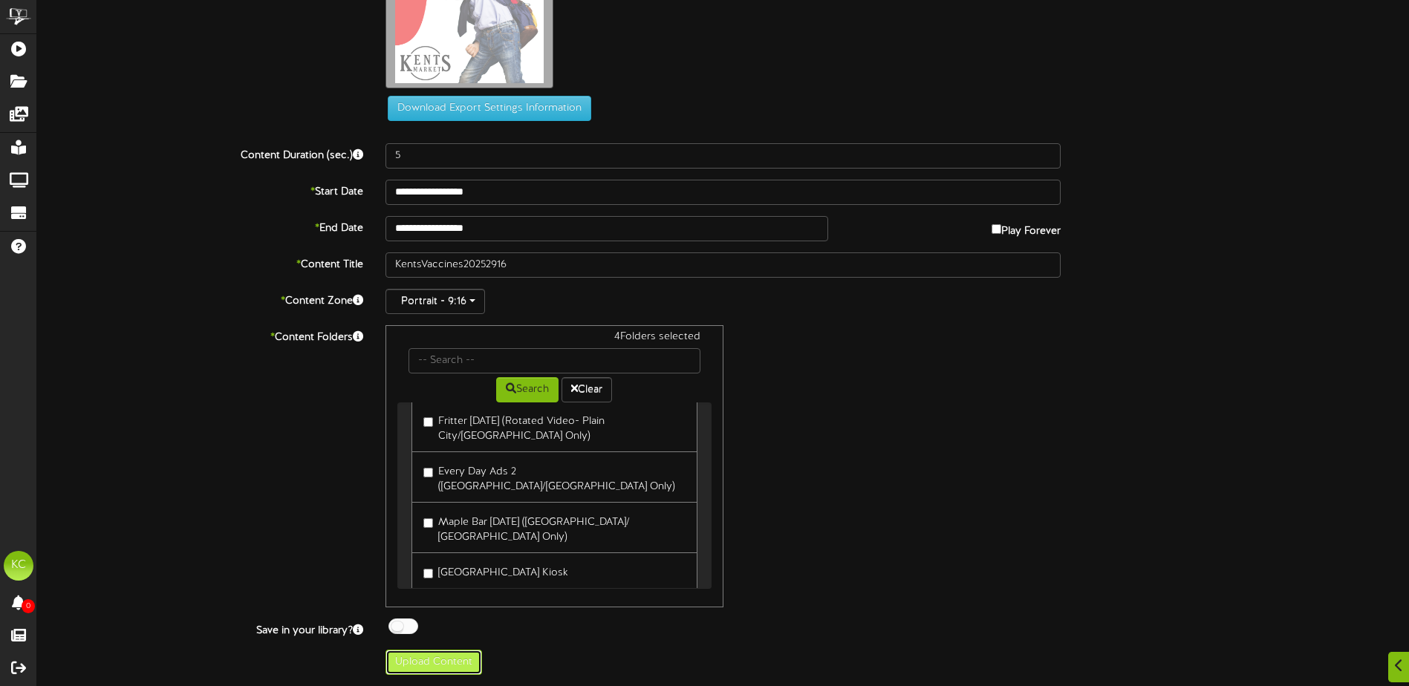
click at [438, 668] on button "Upload Content" at bounding box center [434, 662] width 97 height 25
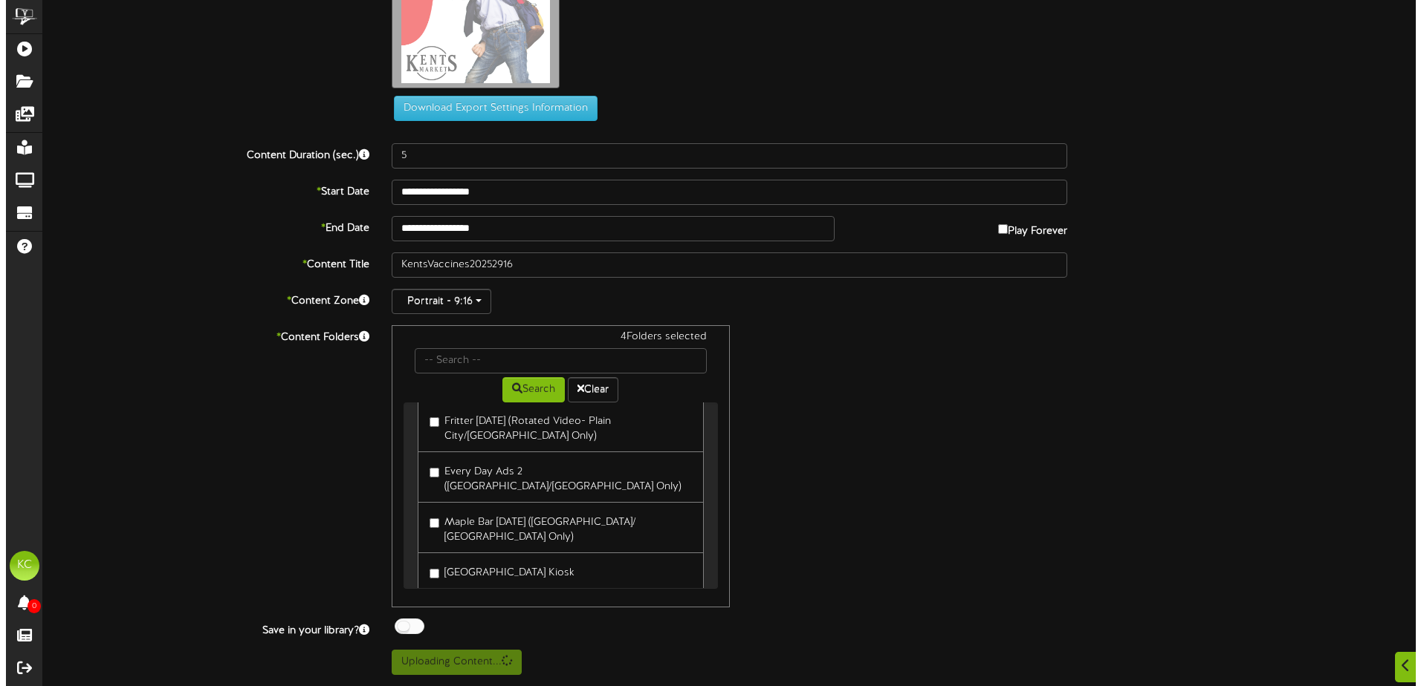
scroll to position [0, 0]
